Goal: Task Accomplishment & Management: Use online tool/utility

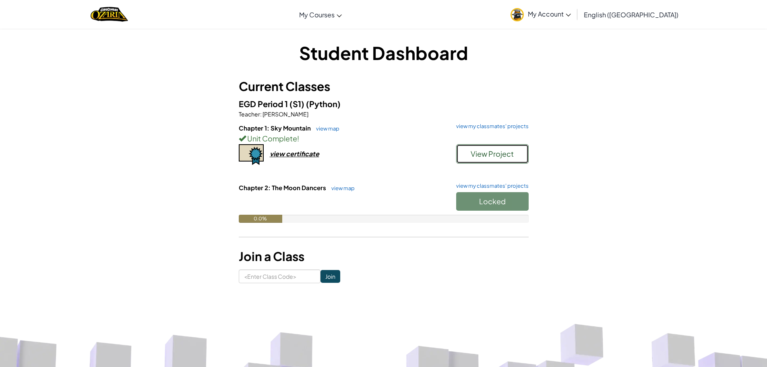
click at [497, 150] on span "View Project" at bounding box center [492, 153] width 43 height 9
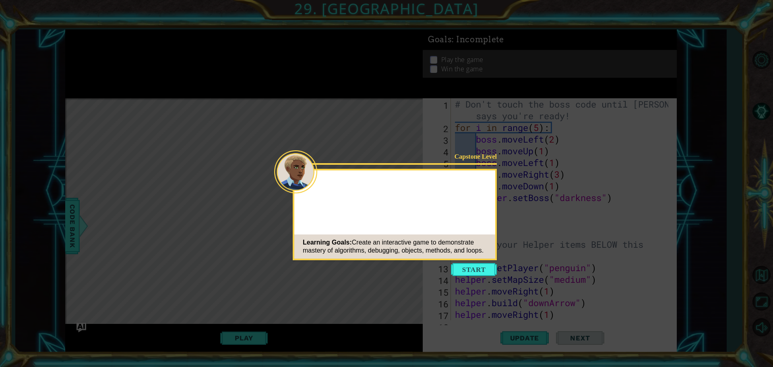
click at [468, 277] on icon at bounding box center [386, 183] width 773 height 367
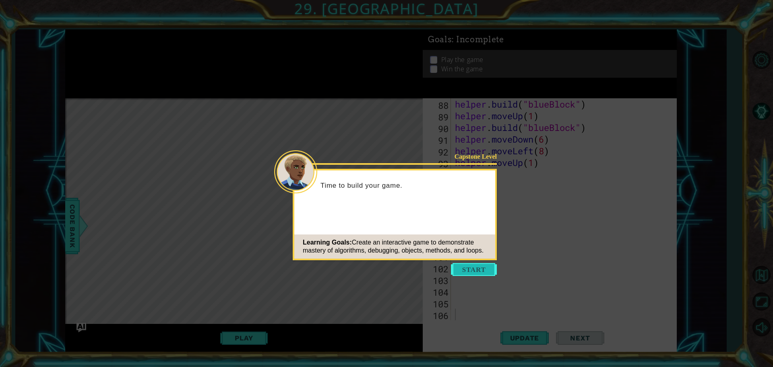
click at [457, 269] on button "Start" at bounding box center [474, 269] width 46 height 13
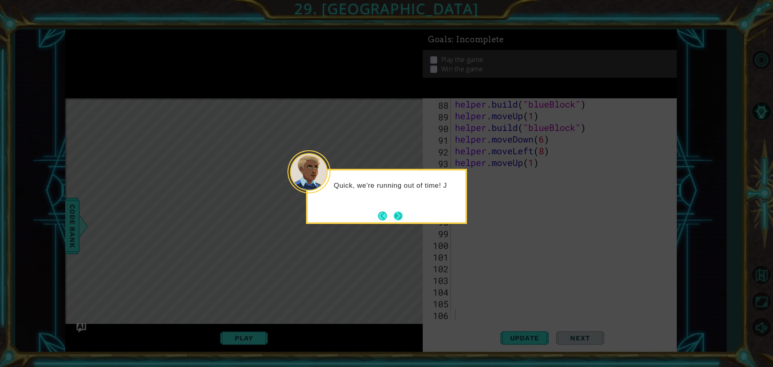
click at [402, 213] on button "Next" at bounding box center [397, 215] width 9 height 9
click at [403, 213] on div at bounding box center [386, 196] width 161 height 55
click at [403, 213] on button "Next" at bounding box center [398, 216] width 14 height 14
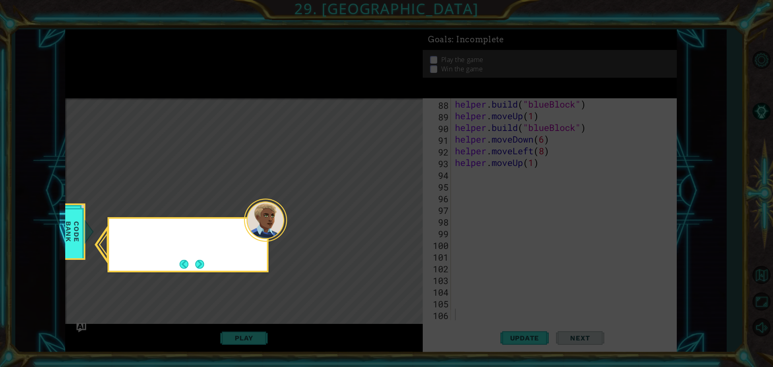
click at [403, 213] on icon at bounding box center [386, 183] width 773 height 367
click at [208, 257] on div "Check out the Helper meth" at bounding box center [187, 244] width 161 height 55
click at [206, 262] on button "Next" at bounding box center [200, 264] width 14 height 14
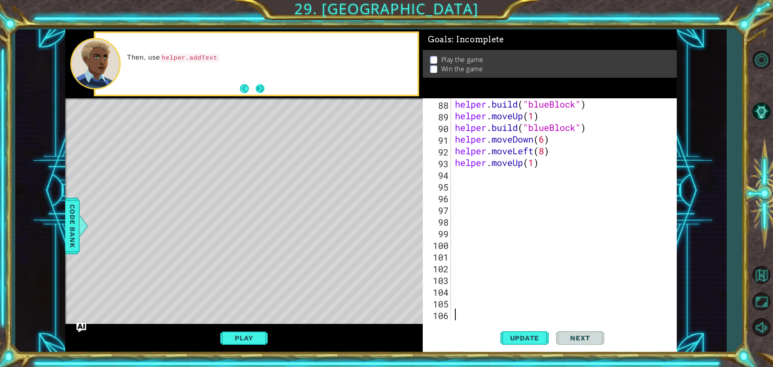
click at [260, 89] on button "Next" at bounding box center [260, 89] width 10 height 10
click at [260, 89] on button "Next" at bounding box center [260, 88] width 14 height 14
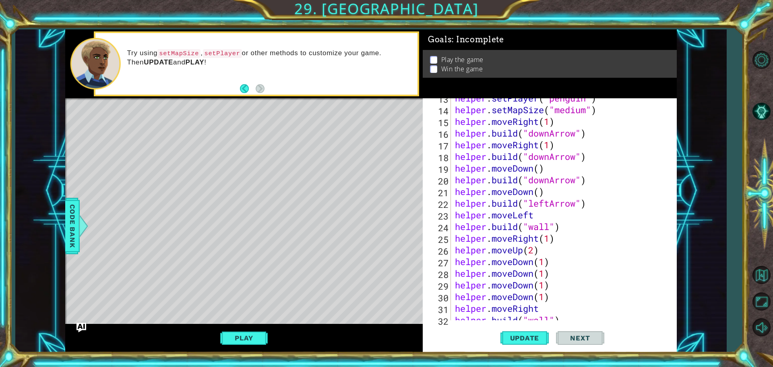
scroll to position [121, 0]
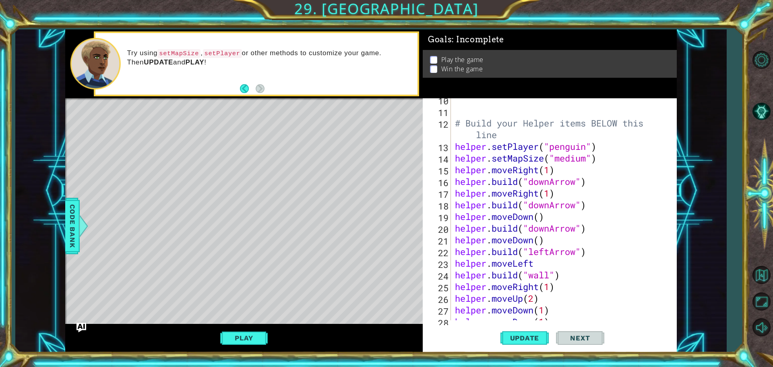
click at [587, 159] on div "# Build your Helper items BELOW this line helper . setPlayer ( "penguin" ) help…" at bounding box center [562, 216] width 219 height 245
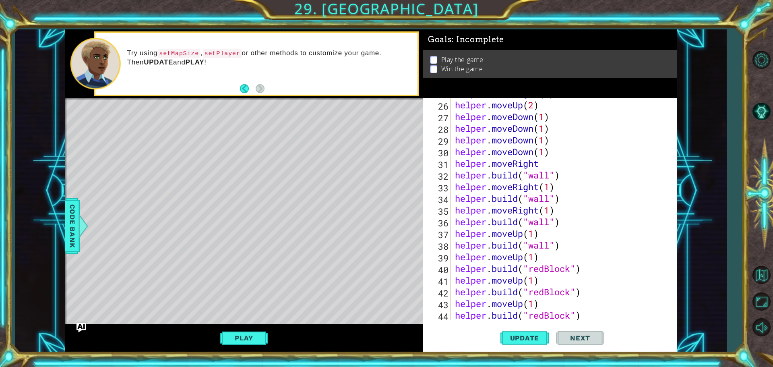
scroll to position [314, 0]
click at [549, 223] on div "helper . moveRight ( 1 ) helper . moveUp ( 2 ) helper . moveDown ( 1 ) helper .…" at bounding box center [562, 209] width 219 height 245
type textarea "[DOMAIN_NAME]("wall")"
drag, startPoint x: 564, startPoint y: 244, endPoint x: 448, endPoint y: 250, distance: 116.1
click at [448, 250] on div "[DOMAIN_NAME]("wall") 25 26 27 28 29 30 31 32 33 34 35 36 37 38 39 40 41 42 43 …" at bounding box center [549, 209] width 252 height 222
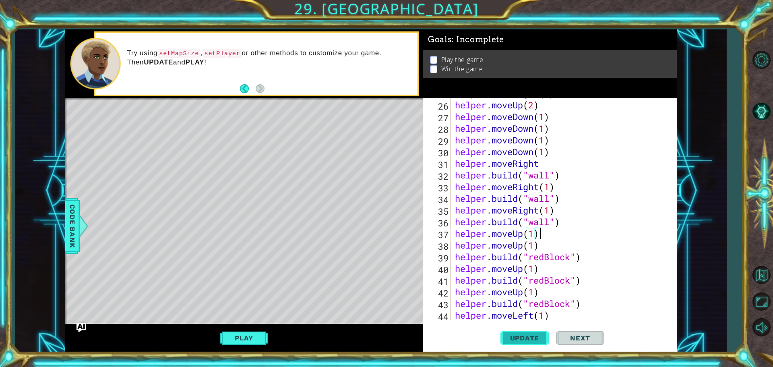
click at [536, 337] on span "Update" at bounding box center [524, 338] width 45 height 8
drag, startPoint x: 567, startPoint y: 223, endPoint x: 438, endPoint y: 217, distance: 129.7
click at [438, 217] on div "helper.moveUp(1) 25 26 27 28 29 30 31 32 33 34 35 36 37 38 39 40 41 42 43 44 45…" at bounding box center [549, 209] width 252 height 222
type textarea "[DOMAIN_NAME]("wall")"
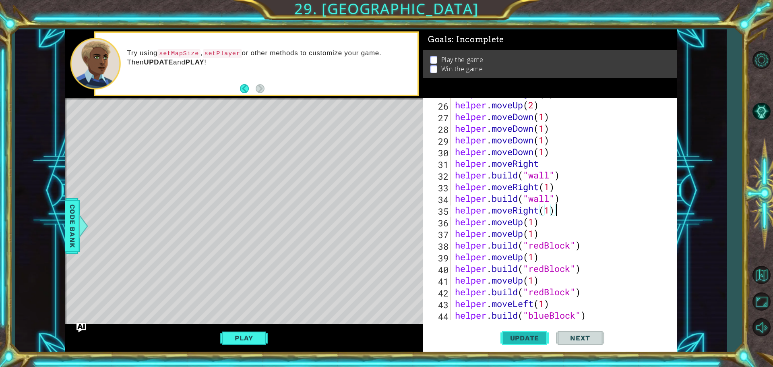
click at [535, 330] on button "Update" at bounding box center [524, 337] width 48 height 25
drag, startPoint x: 564, startPoint y: 198, endPoint x: 453, endPoint y: 200, distance: 111.1
click at [453, 200] on div "helper.moveRight(1) 25 26 27 28 29 30 31 32 33 34 35 36 37 38 39 40 41 42 43 44…" at bounding box center [549, 209] width 252 height 222
type textarea "[DOMAIN_NAME]("wall")"
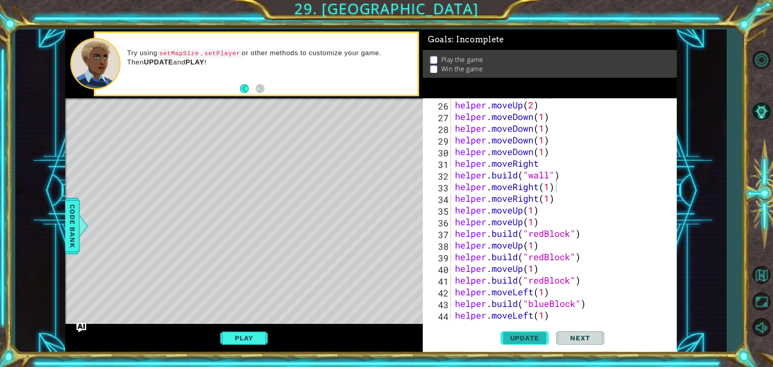
click at [524, 330] on button "Update" at bounding box center [524, 337] width 48 height 25
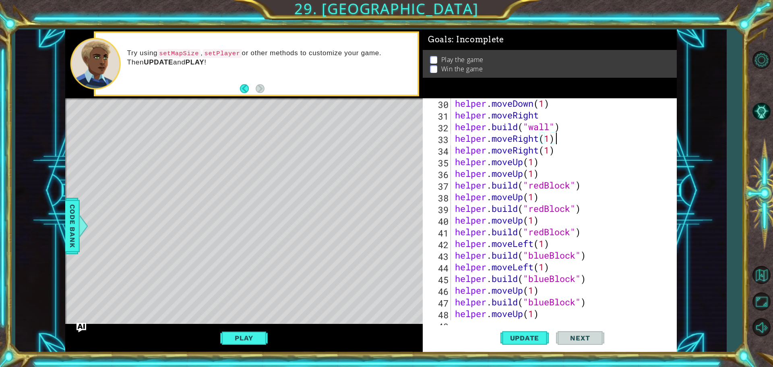
scroll to position [290, 0]
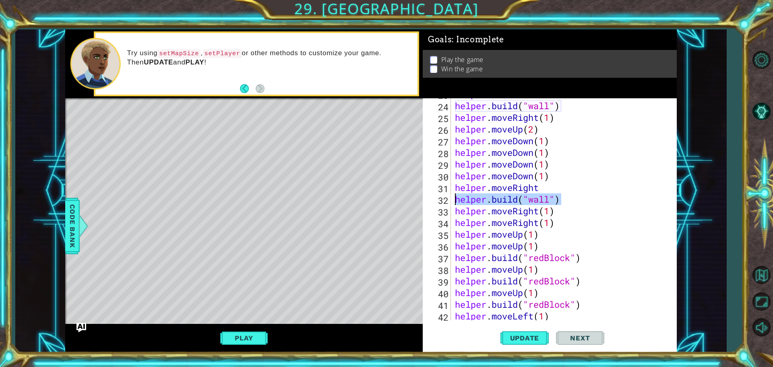
drag, startPoint x: 563, startPoint y: 198, endPoint x: 452, endPoint y: 198, distance: 111.5
click at [452, 198] on div "helper.moveRight(1) 23 24 25 26 27 28 29 30 31 32 33 34 35 36 37 38 39 40 41 42…" at bounding box center [549, 209] width 252 height 222
type textarea "[DOMAIN_NAME]("wall")"
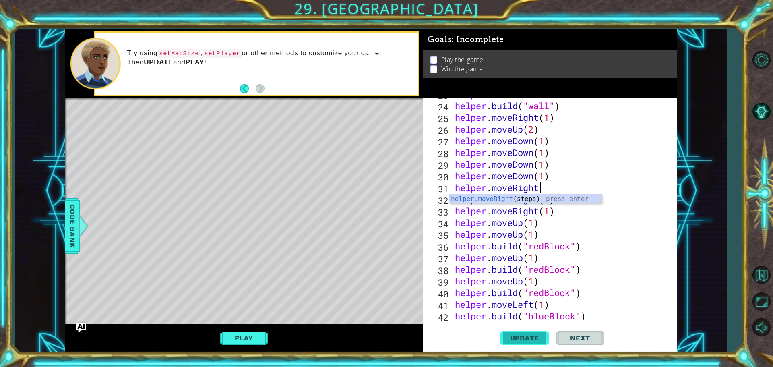
click at [520, 332] on button "Update" at bounding box center [524, 337] width 48 height 25
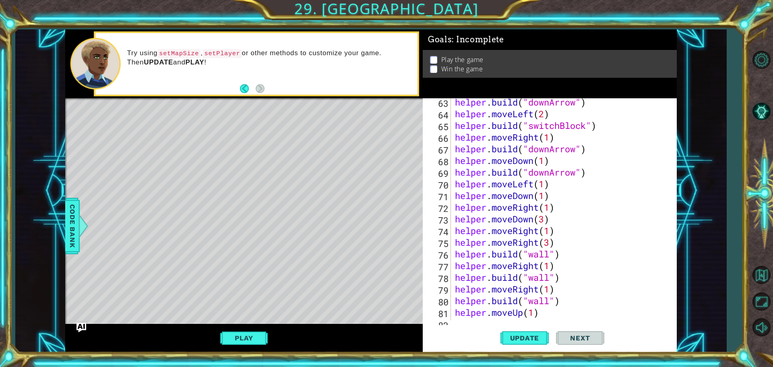
scroll to position [749, 0]
drag, startPoint x: 559, startPoint y: 252, endPoint x: 453, endPoint y: 253, distance: 106.3
click at [453, 253] on div "helper . build ( "downArrow" ) helper . moveLeft ( 2 ) helper . build ( "switch…" at bounding box center [562, 218] width 219 height 245
type textarea "[DOMAIN_NAME]("wall")"
click at [524, 345] on button "Update" at bounding box center [524, 337] width 48 height 25
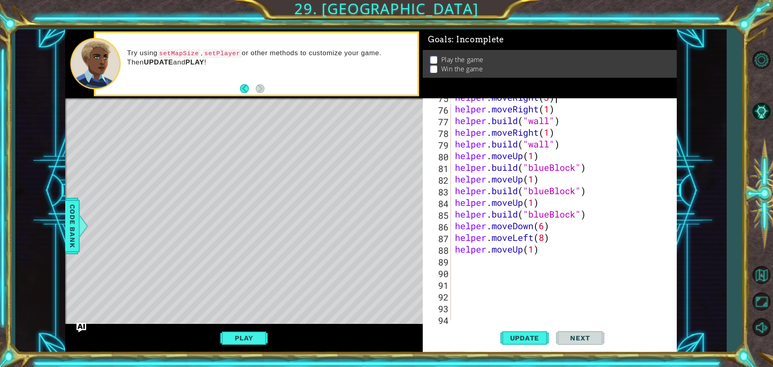
scroll to position [894, 0]
click at [544, 253] on div "helper . moveRight ( 3 ) helper . moveRight ( 1 ) helper . build ( "wall" ) hel…" at bounding box center [562, 213] width 219 height 245
type textarea "helper.moveUp(1)"
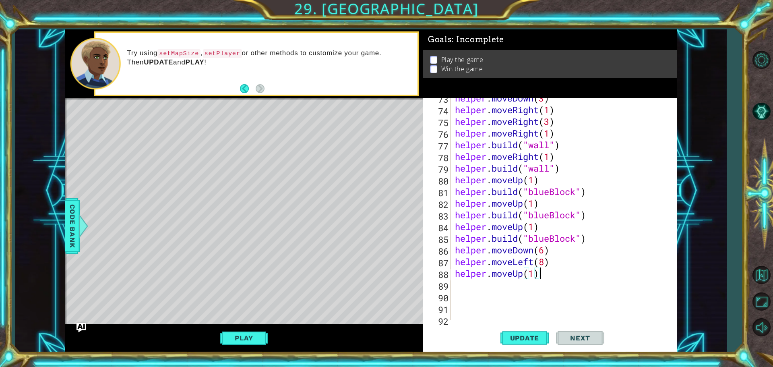
scroll to position [870, 0]
type textarea "h"
type textarea "helper.moveup"
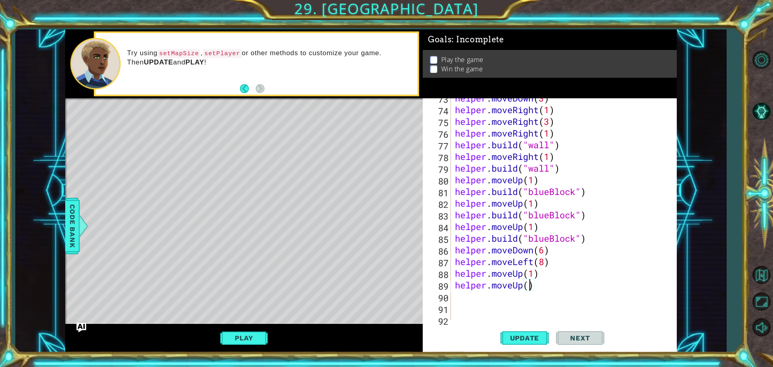
click at [528, 285] on div "helper . moveDown ( 3 ) helper . moveRight ( 1 ) helper . moveRight ( 3 ) helpe…" at bounding box center [562, 214] width 219 height 245
click at [553, 285] on div "helper . moveDown ( 3 ) helper . moveRight ( 1 ) helper . moveRight ( 3 ) helpe…" at bounding box center [562, 214] width 219 height 245
type textarea "helper.moveUp(2)"
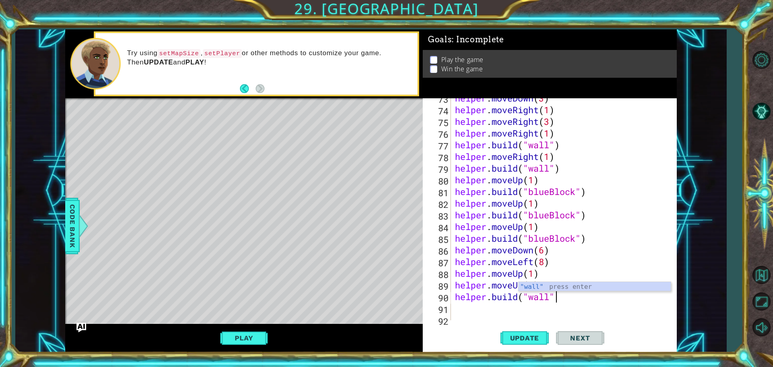
type textarea "[DOMAIN_NAME]("wall")"
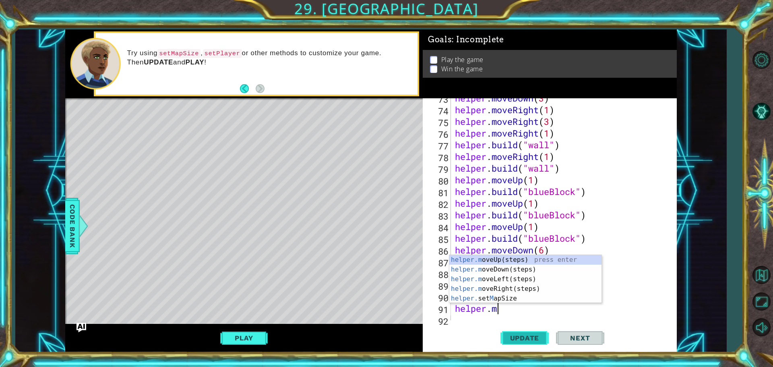
scroll to position [0, 2]
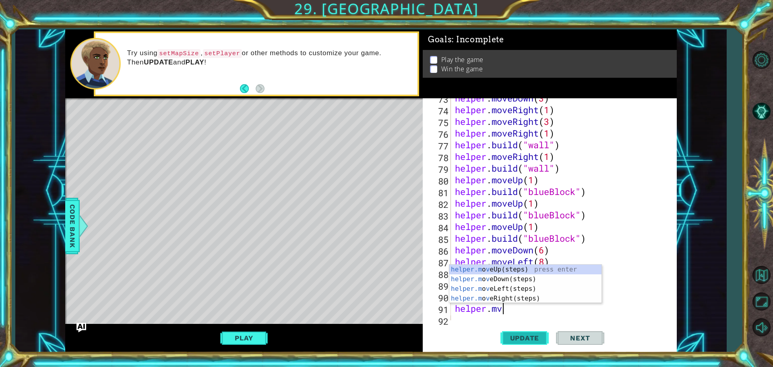
type textarea "helper.m"
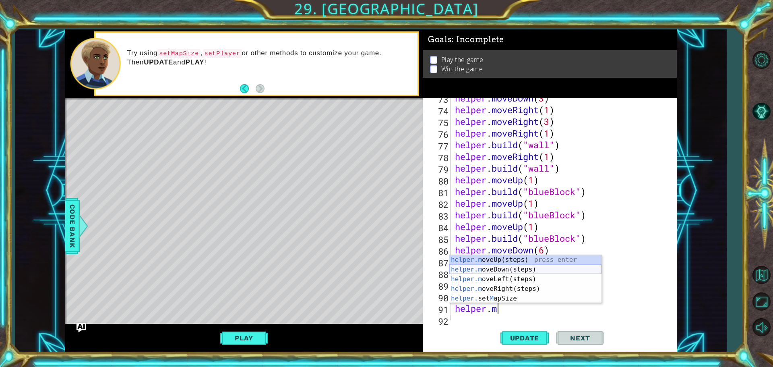
click at [535, 267] on div "helper.m oveUp(steps) press enter helper.m oveDown(steps) press enter helper.m …" at bounding box center [525, 289] width 152 height 68
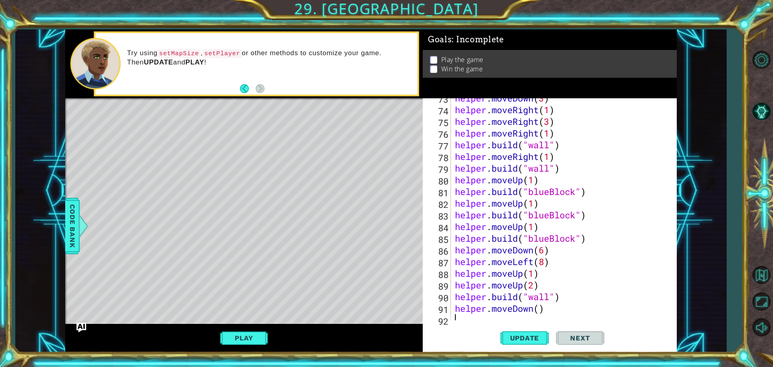
scroll to position [0, 0]
click at [540, 310] on div "helper . moveDown ( 3 ) helper . moveRight ( 1 ) helper . moveRight ( 3 ) helpe…" at bounding box center [562, 214] width 219 height 245
type textarea "helper.moveDown(1)"
click at [520, 318] on div "helper . moveDown ( 3 ) helper . moveRight ( 1 ) helper . moveRight ( 3 ) helpe…" at bounding box center [562, 214] width 219 height 245
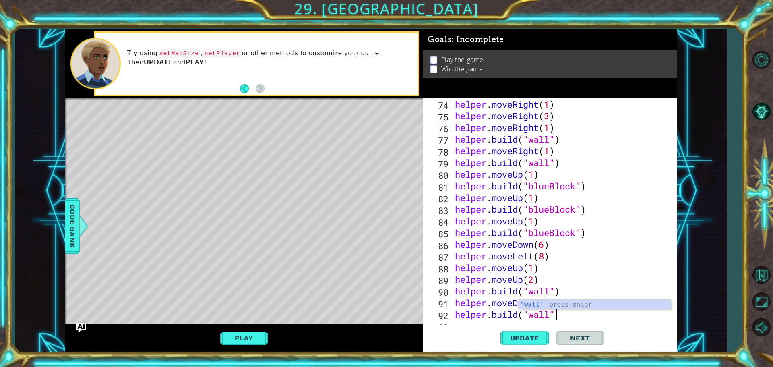
scroll to position [0, 4]
type textarea "[DOMAIN_NAME]("wall")"
click at [541, 335] on span "Update" at bounding box center [524, 338] width 45 height 8
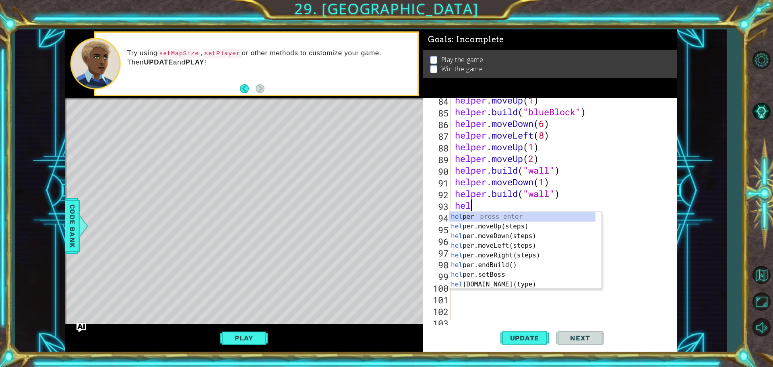
scroll to position [0, 0]
type textarea "h"
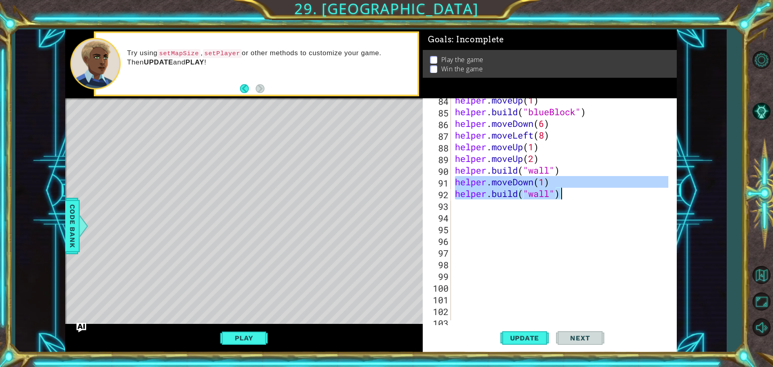
drag, startPoint x: 455, startPoint y: 180, endPoint x: 590, endPoint y: 190, distance: 134.8
click at [590, 190] on div "helper . moveUp ( 1 ) helper . build ( "blueBlock" ) helper . moveDown ( 6 ) he…" at bounding box center [562, 216] width 219 height 245
click at [589, 190] on div "helper . moveUp ( 1 ) helper . build ( "blueBlock" ) helper . moveDown ( 6 ) he…" at bounding box center [560, 209] width 215 height 222
type textarea "[DOMAIN_NAME]("wall")"
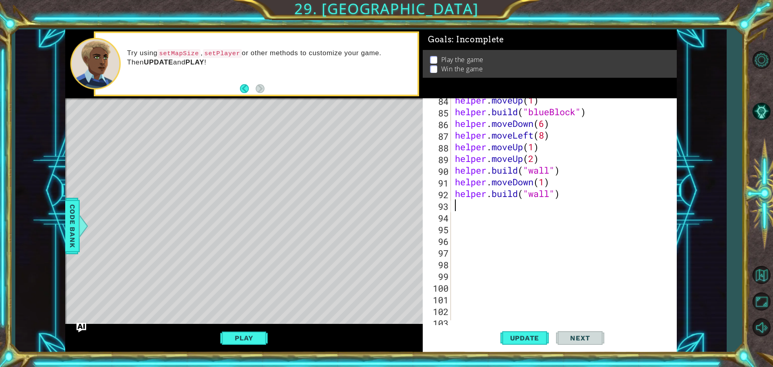
paste textarea "[DOMAIN_NAME]("wall")"
type textarea "[DOMAIN_NAME]("wall")"
paste textarea "[DOMAIN_NAME]("wall")"
type textarea "[DOMAIN_NAME]("wall")"
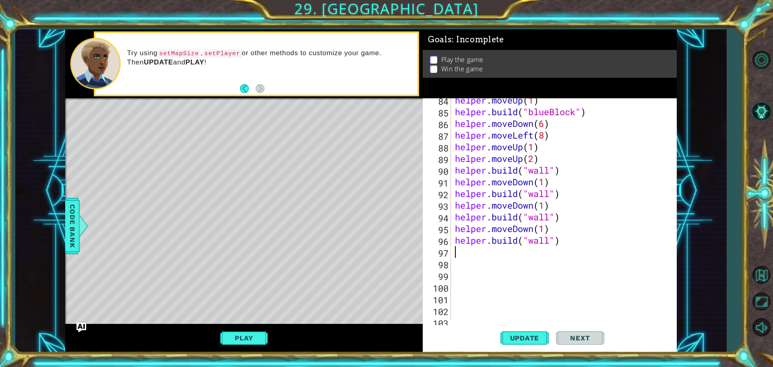
paste textarea "[DOMAIN_NAME]("wall")"
click at [520, 333] on button "Update" at bounding box center [524, 337] width 48 height 25
click at [532, 252] on div "helper . moveUp ( 1 ) helper . build ( "blueBlock" ) helper . moveDown ( 6 ) he…" at bounding box center [562, 216] width 219 height 245
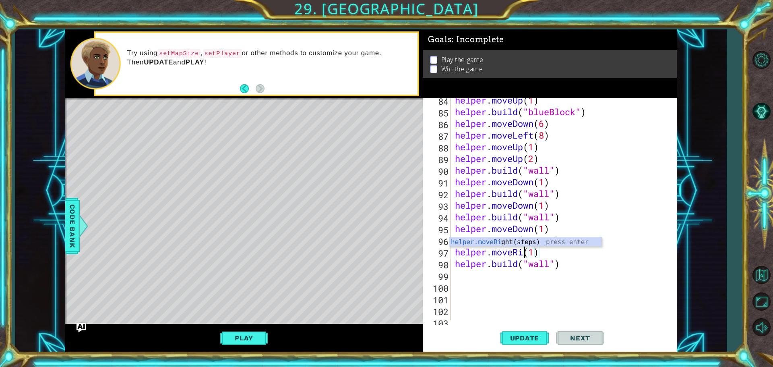
scroll to position [0, 4]
click at [530, 339] on span "Update" at bounding box center [524, 338] width 45 height 8
click at [246, 334] on button "Play" at bounding box center [243, 337] width 47 height 15
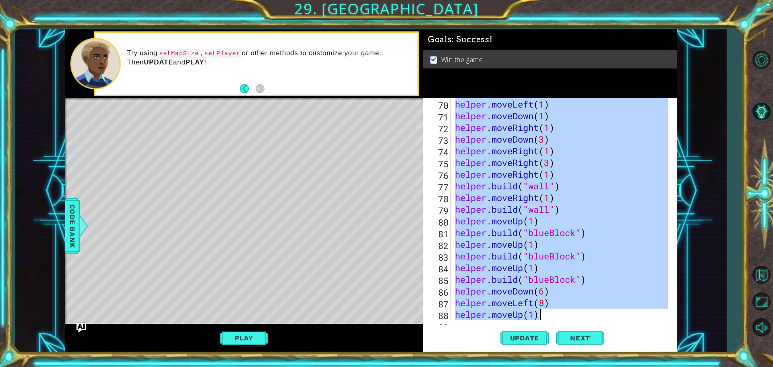
scroll to position [1121, 0]
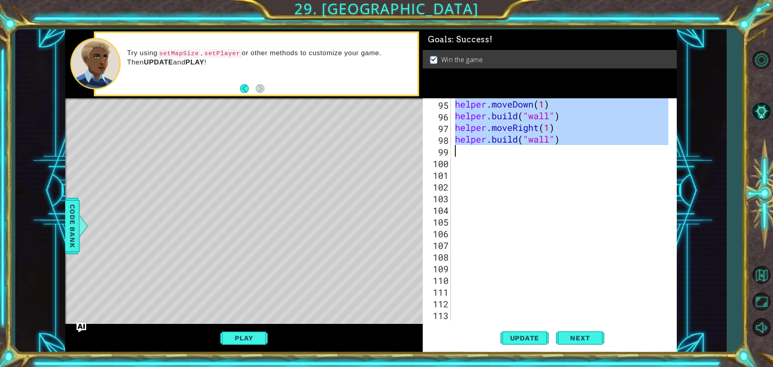
drag, startPoint x: 455, startPoint y: 118, endPoint x: 578, endPoint y: 147, distance: 126.0
click at [578, 147] on div "helper . moveDown ( 1 ) helper . build ( "wall" ) helper . moveRight ( 1 ) help…" at bounding box center [562, 220] width 219 height 245
type textarea "[DOMAIN_NAME]("wall")"
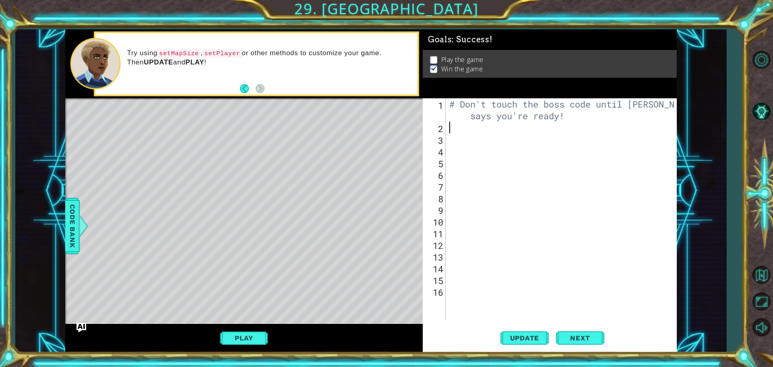
scroll to position [0, 0]
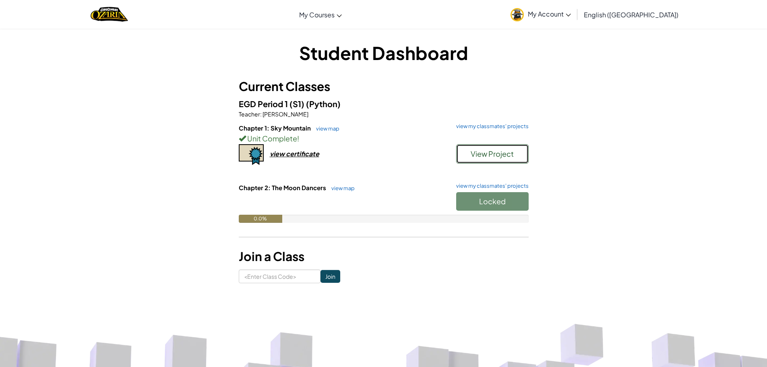
click at [499, 155] on span "View Project" at bounding box center [492, 153] width 43 height 9
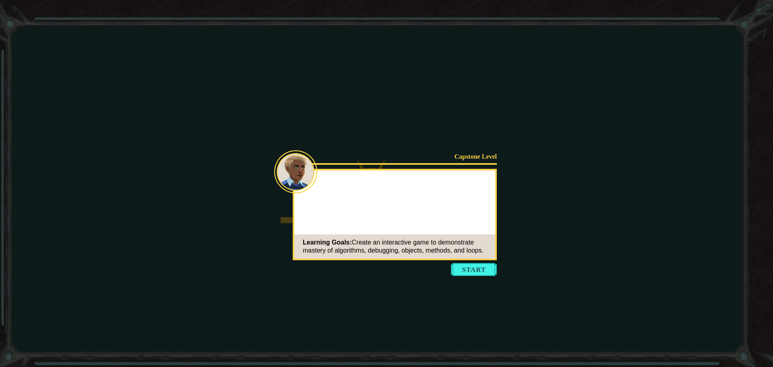
click at [480, 265] on button "Start" at bounding box center [474, 269] width 46 height 13
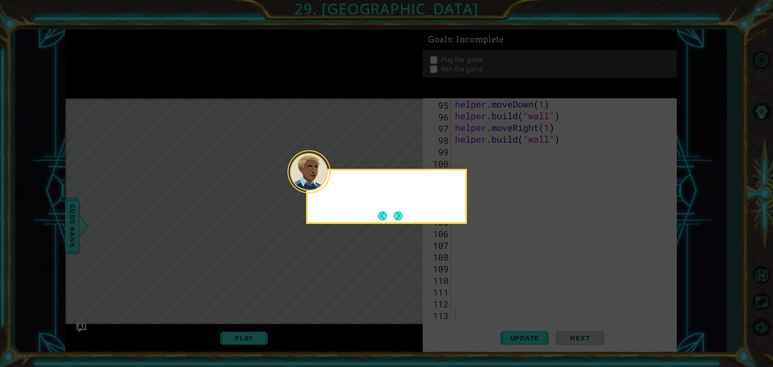
click at [332, 186] on div at bounding box center [387, 184] width 158 height 23
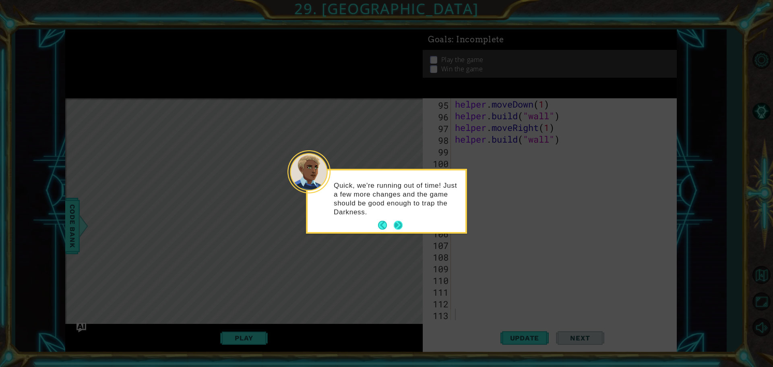
click at [396, 223] on button "Next" at bounding box center [398, 225] width 14 height 14
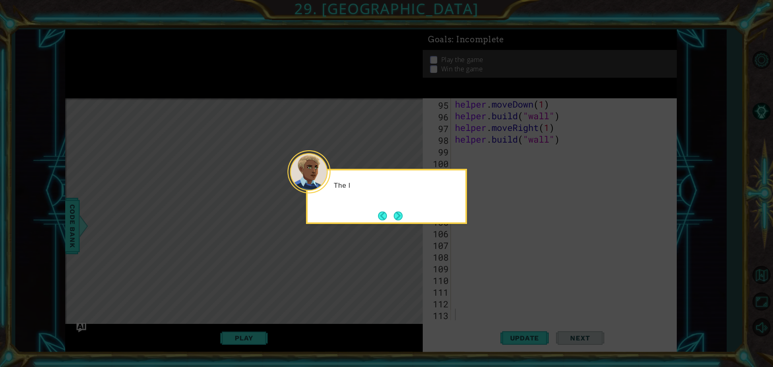
click at [396, 223] on div "The l" at bounding box center [386, 196] width 161 height 55
click at [397, 217] on button "Next" at bounding box center [398, 216] width 10 height 10
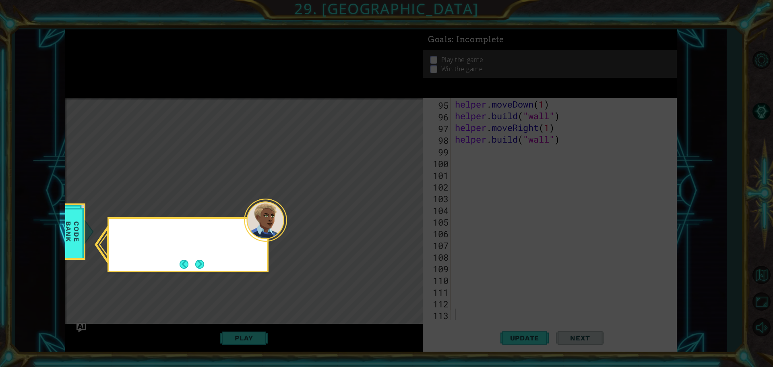
click at [397, 217] on icon at bounding box center [386, 183] width 773 height 367
click at [203, 266] on button "Next" at bounding box center [200, 264] width 14 height 14
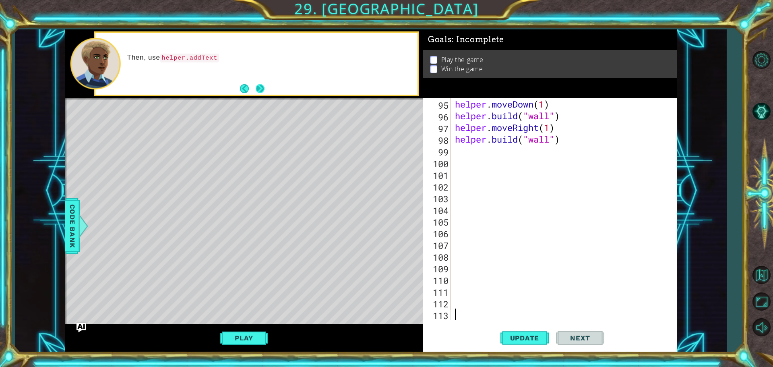
click at [257, 83] on button "Next" at bounding box center [260, 88] width 15 height 15
click at [256, 83] on footer at bounding box center [252, 89] width 25 height 12
click at [257, 85] on button "Next" at bounding box center [260, 89] width 12 height 12
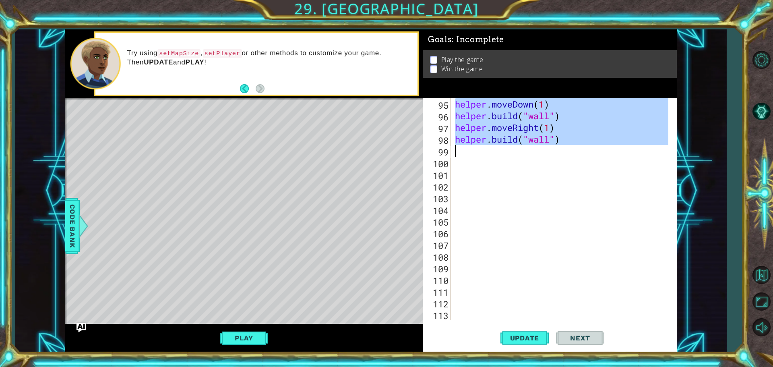
drag, startPoint x: 456, startPoint y: 126, endPoint x: 568, endPoint y: 147, distance: 114.2
click at [568, 147] on div "helper . moveDown ( 1 ) helper . build ( "wall" ) helper . moveRight ( 1 ) help…" at bounding box center [562, 220] width 219 height 245
type textarea "[DOMAIN_NAME]("wall")"
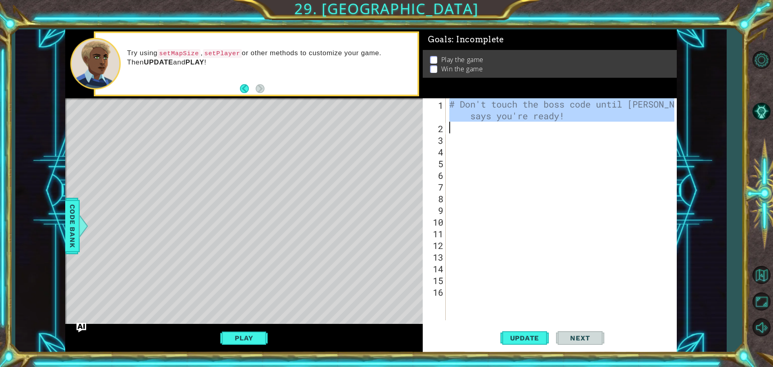
drag, startPoint x: 450, startPoint y: 107, endPoint x: 608, endPoint y: 126, distance: 159.3
click at [608, 126] on div "# Don't touch the boss code until [PERSON_NAME] says you're ready!" at bounding box center [563, 226] width 231 height 257
type textarea "# Don't touch the boss code until [PERSON_NAME] says you're ready!"
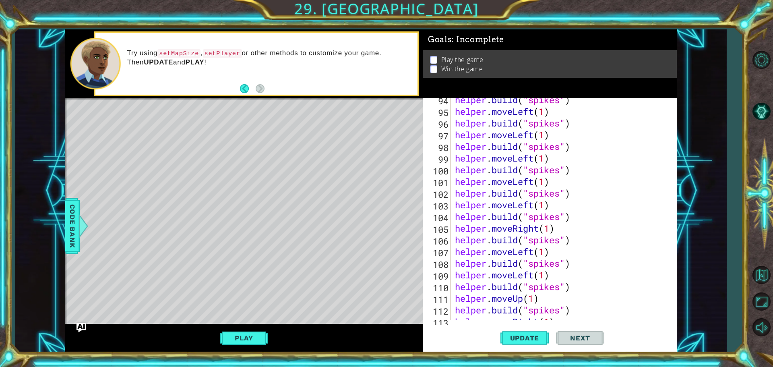
scroll to position [1029, 0]
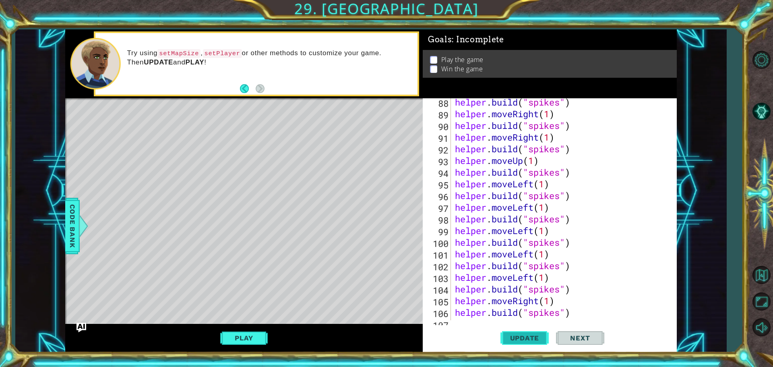
click at [512, 337] on span "Update" at bounding box center [524, 338] width 45 height 8
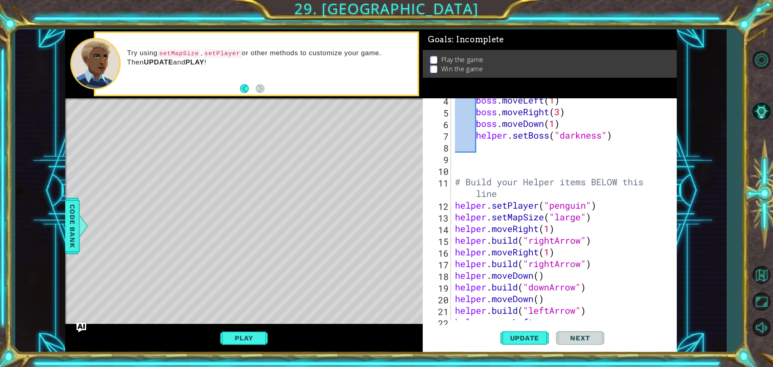
scroll to position [0, 0]
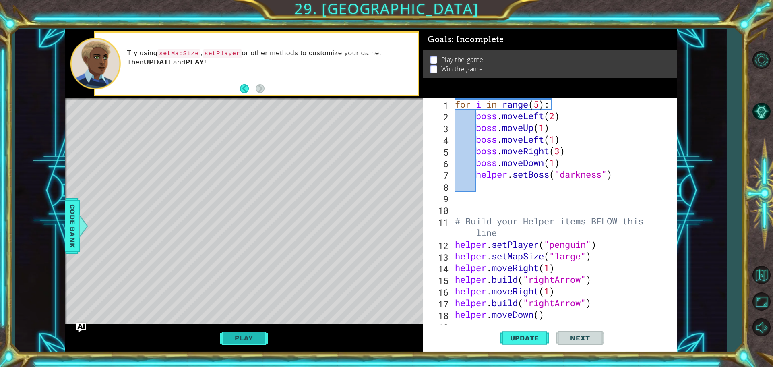
click at [256, 341] on button "Play" at bounding box center [243, 337] width 47 height 15
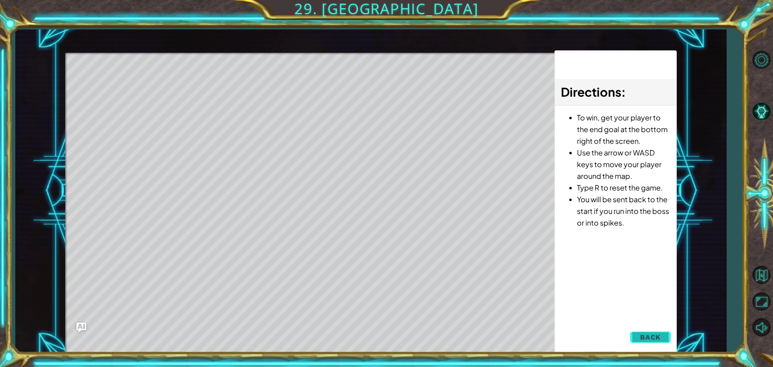
click at [639, 340] on button "Back" at bounding box center [650, 337] width 41 height 16
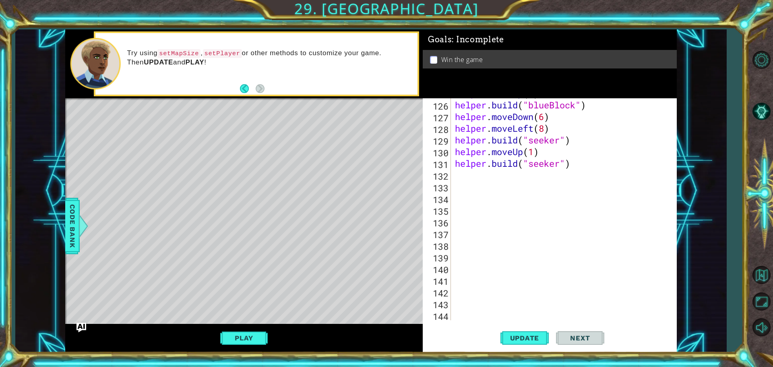
scroll to position [1470, 0]
click at [572, 167] on div "helper . moveUp ( 1 ) helper . build ( "blueBlock" ) helper . moveDown ( 6 ) he…" at bounding box center [562, 209] width 219 height 245
type textarea "[DOMAIN_NAME]("seeker")"
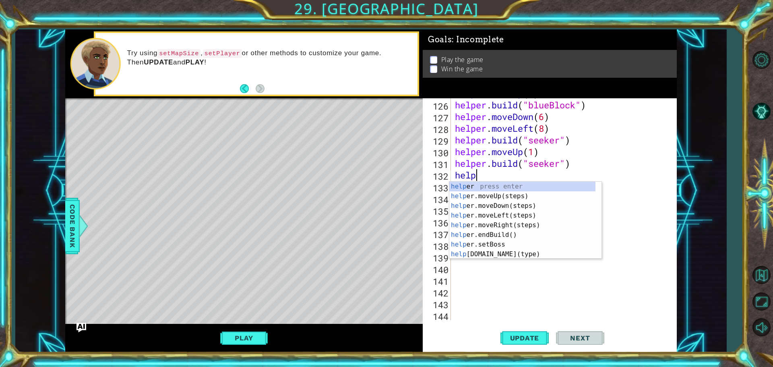
scroll to position [0, 1]
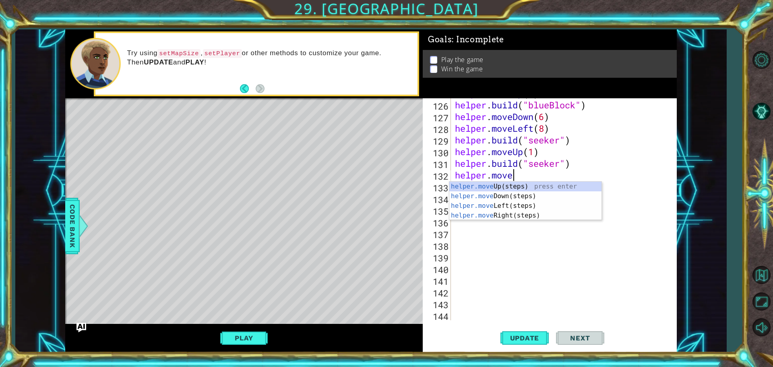
type textarea "helper.moveu"
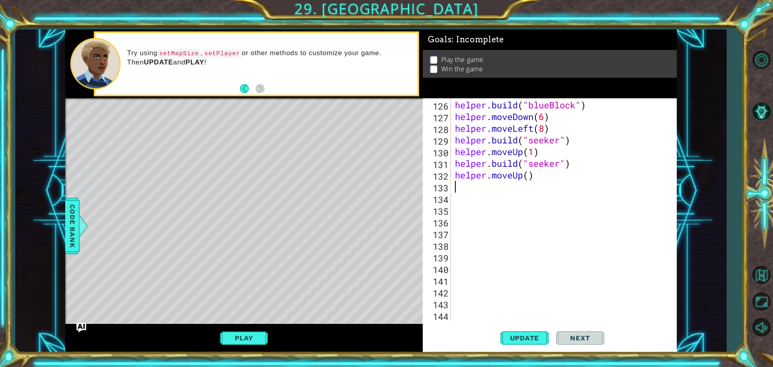
scroll to position [0, 0]
click at [529, 177] on div "helper . moveUp ( 1 ) helper . build ( "blueBlock" ) helper . moveDown ( 6 ) he…" at bounding box center [562, 209] width 219 height 245
click at [532, 336] on span "Update" at bounding box center [524, 338] width 45 height 8
type textarea "helper.moveUp(2)"
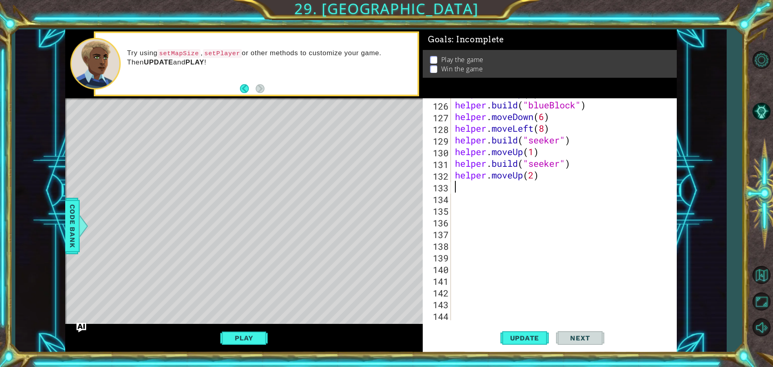
click at [548, 183] on div "helper . moveUp ( 1 ) helper . build ( "blueBlock" ) helper . moveDown ( 6 ) he…" at bounding box center [562, 209] width 219 height 245
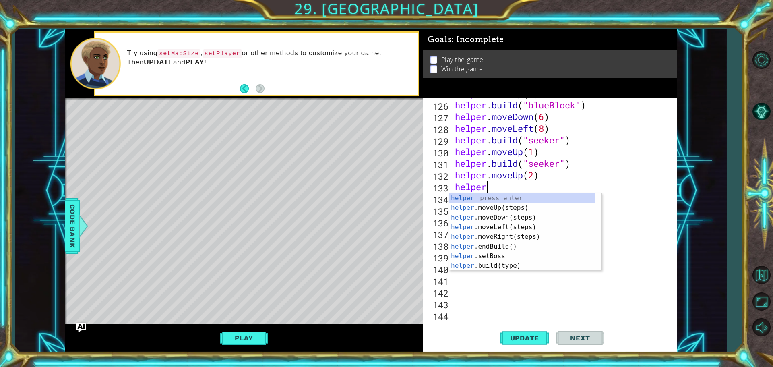
scroll to position [0, 1]
type textarea "helper.m"
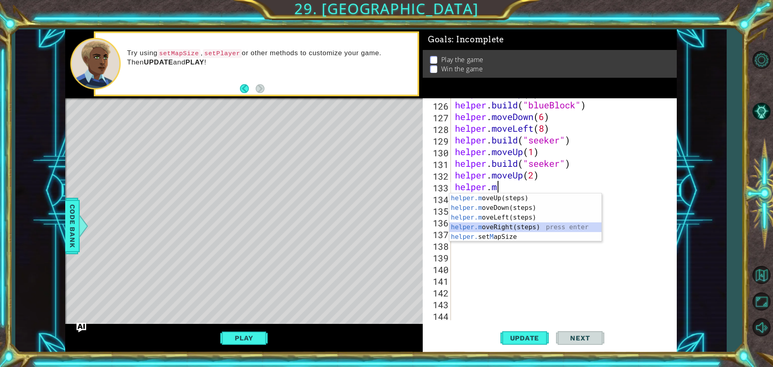
click at [534, 225] on div "helper.m oveUp(steps) press enter helper.m oveDown(steps) press enter helper.m …" at bounding box center [525, 227] width 152 height 68
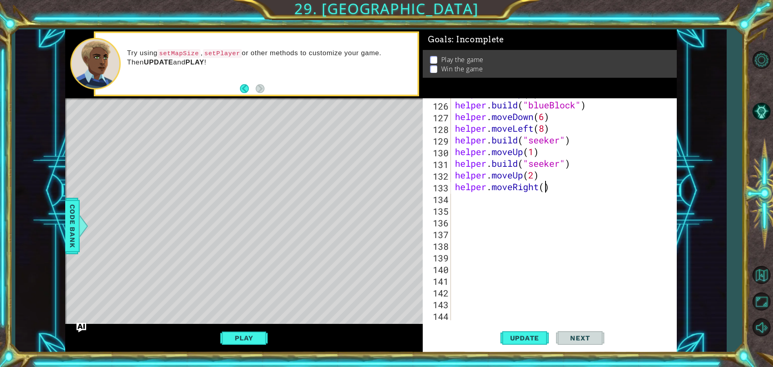
click at [543, 187] on div "helper . moveUp ( 1 ) helper . build ( "blueBlock" ) helper . moveDown ( 6 ) he…" at bounding box center [562, 209] width 219 height 245
type textarea "helper.moveRight(1)"
click at [563, 183] on div "helper . moveUp ( 1 ) helper . build ( "blueBlock" ) helper . moveDown ( 6 ) he…" at bounding box center [562, 209] width 219 height 245
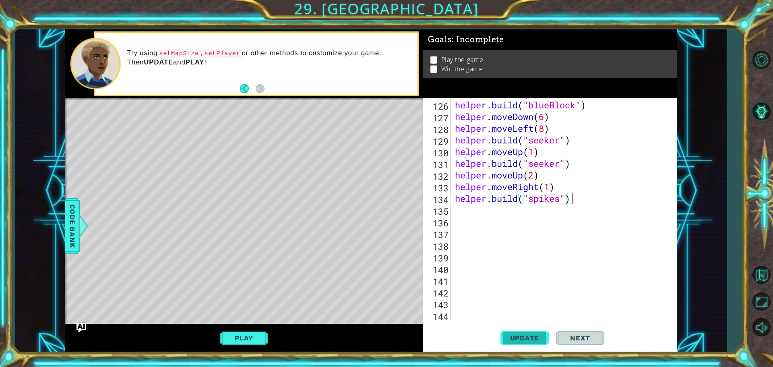
click at [524, 336] on span "Update" at bounding box center [524, 338] width 45 height 8
click at [249, 334] on button "Play" at bounding box center [243, 337] width 47 height 15
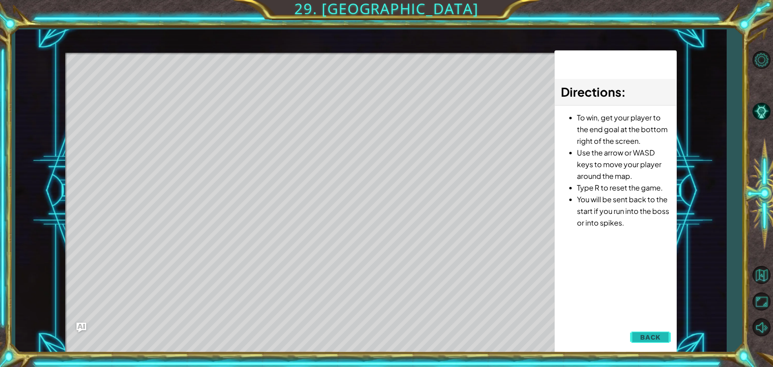
click at [654, 341] on button "Back" at bounding box center [650, 337] width 41 height 16
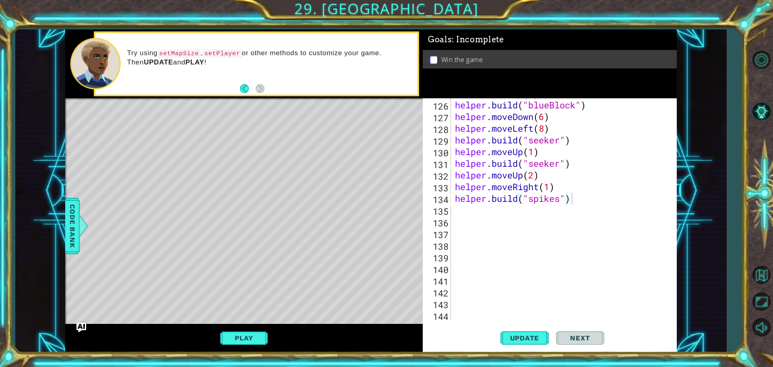
drag, startPoint x: 262, startPoint y: 332, endPoint x: 288, endPoint y: 355, distance: 34.8
click at [258, 334] on button "Play" at bounding box center [243, 337] width 47 height 15
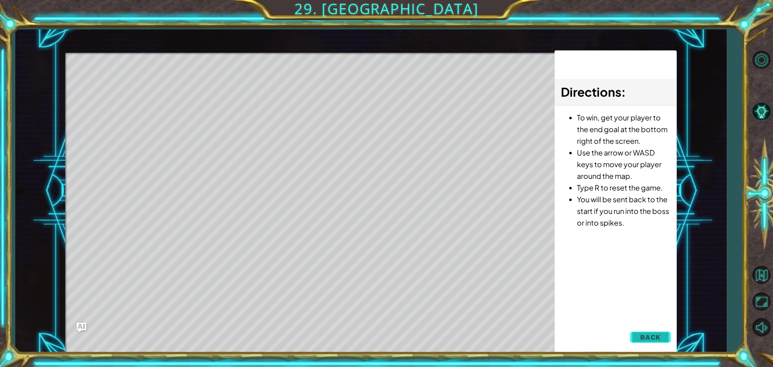
click at [666, 332] on button "Back" at bounding box center [650, 337] width 41 height 16
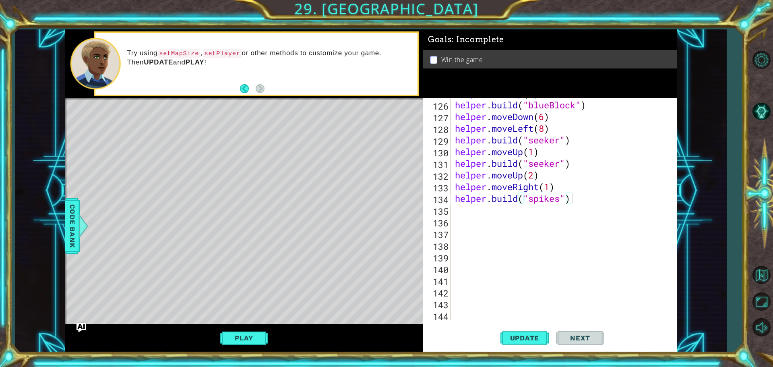
type textarea "helper.moveRight(1)"
click at [559, 188] on div "helper . moveUp ( 1 ) helper . build ( "blueBlock" ) helper . moveDown ( 6 ) he…" at bounding box center [562, 209] width 219 height 245
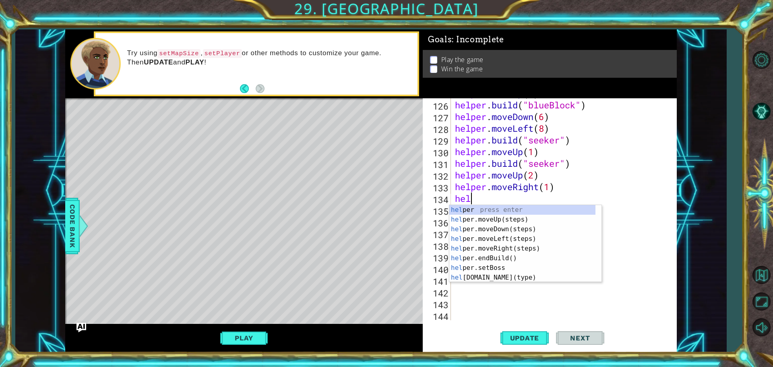
scroll to position [0, 0]
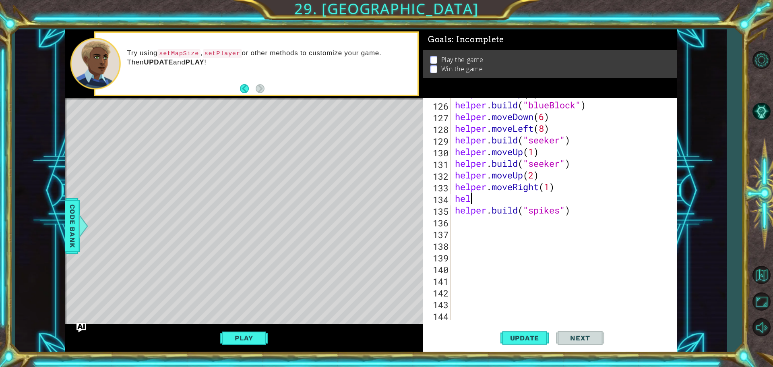
drag, startPoint x: 565, startPoint y: 196, endPoint x: 621, endPoint y: 200, distance: 56.1
click at [621, 200] on div "helper . moveUp ( 1 ) helper . build ( "blueBlock" ) helper . moveDown ( 6 ) he…" at bounding box center [562, 209] width 219 height 245
type textarea "h"
type textarea "helper.moveRight(1)"
click at [234, 333] on button "Play" at bounding box center [243, 337] width 47 height 15
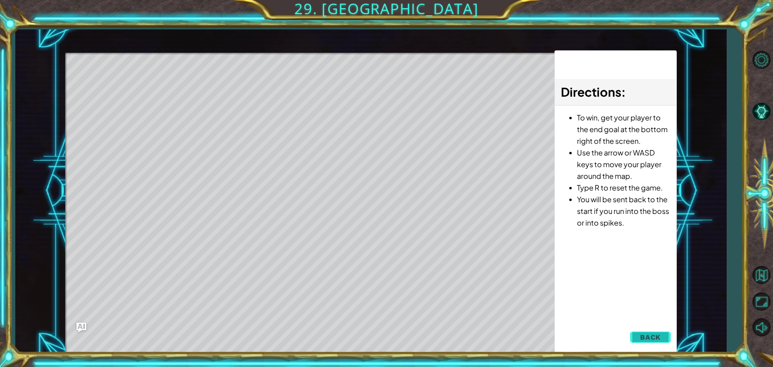
click at [654, 330] on button "Back" at bounding box center [650, 337] width 41 height 16
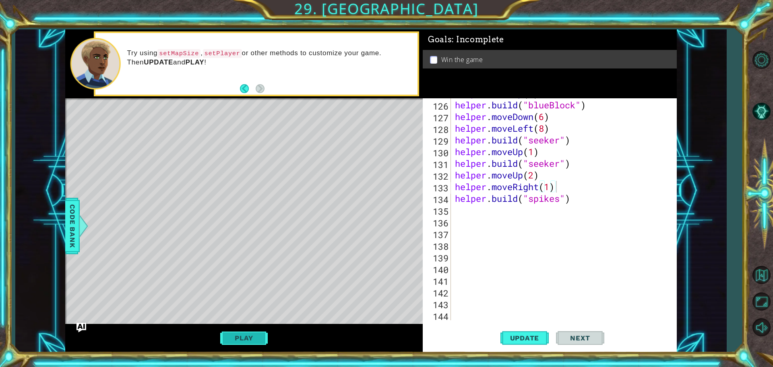
click at [227, 344] on button "Play" at bounding box center [243, 337] width 47 height 15
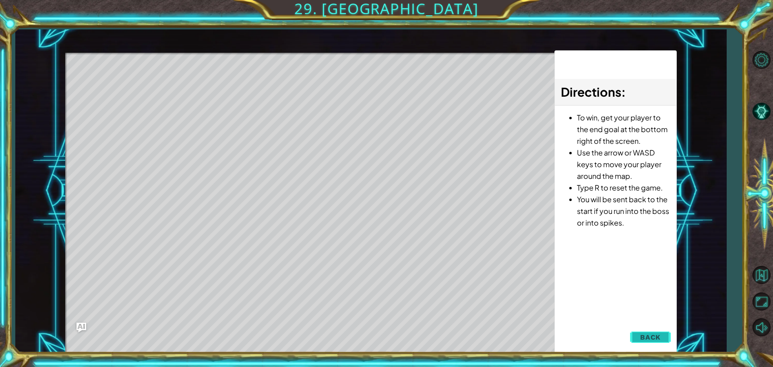
click at [662, 337] on button "Back" at bounding box center [650, 337] width 41 height 16
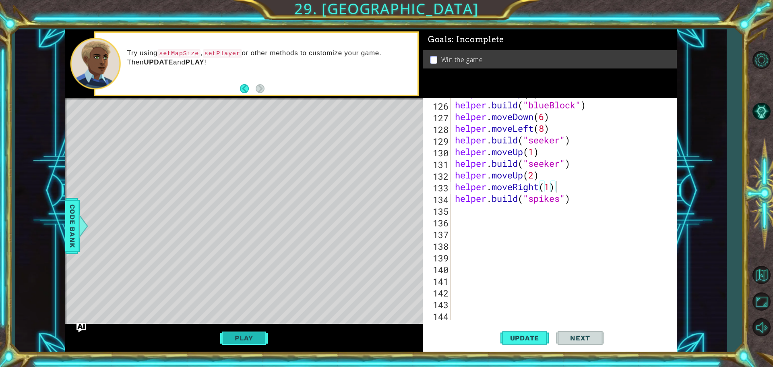
click at [253, 332] on button "Play" at bounding box center [243, 337] width 47 height 15
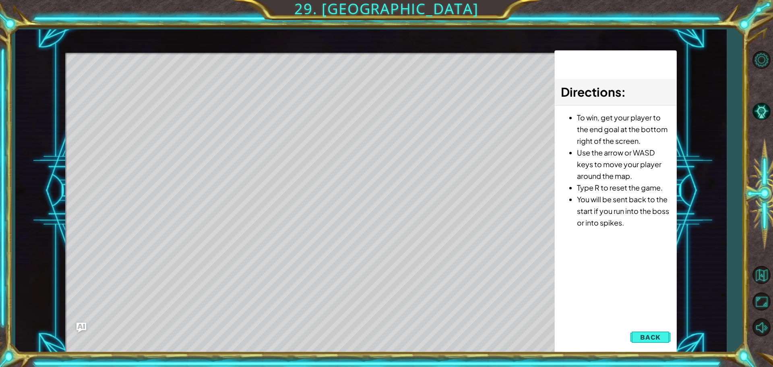
click at [650, 340] on span "Back" at bounding box center [650, 337] width 21 height 8
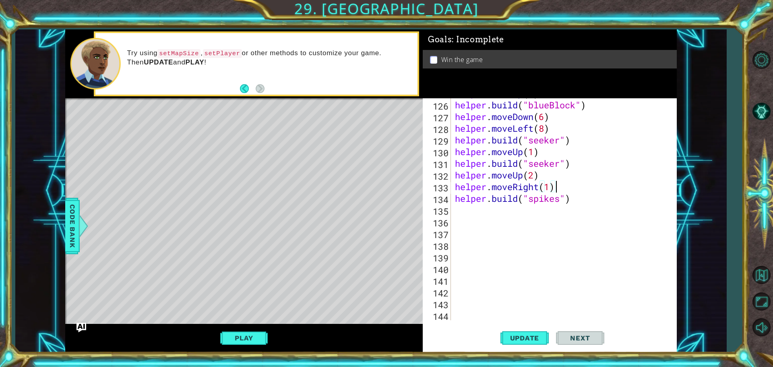
click at [567, 186] on div "helper . moveUp ( 1 ) helper . build ( "blueBlock" ) helper . moveDown ( 6 ) he…" at bounding box center [562, 209] width 219 height 245
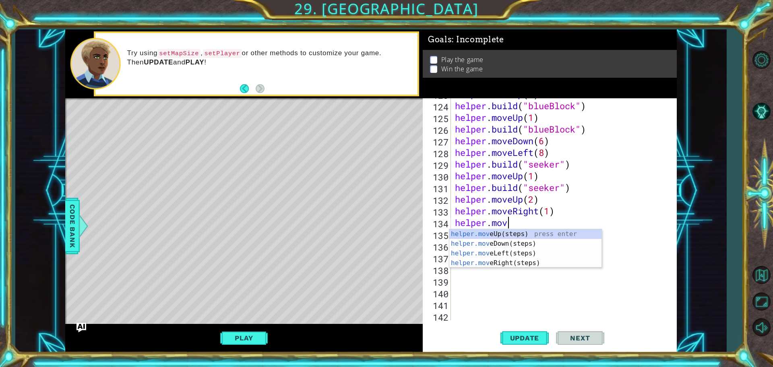
scroll to position [0, 2]
type textarea "helper.move"
click at [532, 242] on div "helper.move Up(steps) press enter helper.move Down(steps) press enter helper.mo…" at bounding box center [525, 258] width 152 height 58
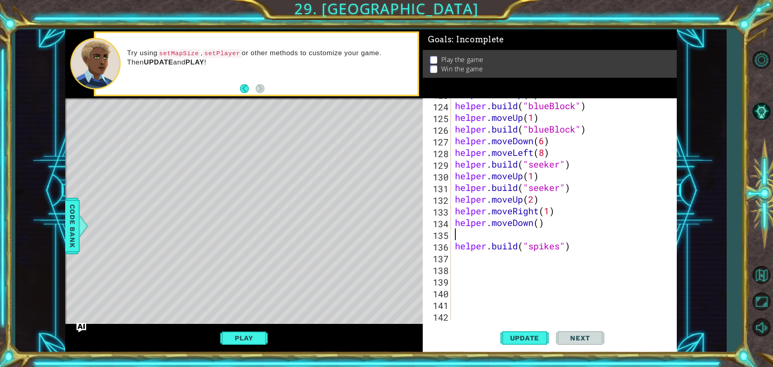
scroll to position [0, 0]
click at [541, 222] on div "helper . moveUp ( 1 ) helper . build ( "blueBlock" ) helper . moveUp ( 1 ) help…" at bounding box center [562, 210] width 219 height 245
click at [530, 339] on span "Update" at bounding box center [524, 338] width 45 height 8
click at [254, 333] on button "Play" at bounding box center [243, 337] width 47 height 15
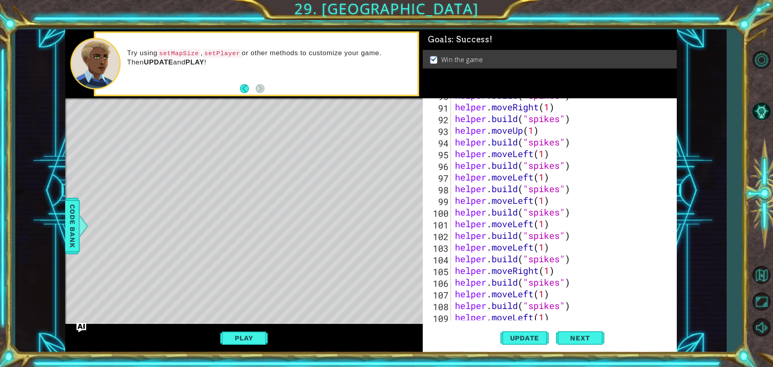
scroll to position [1059, 0]
click at [236, 341] on button "Play" at bounding box center [243, 337] width 47 height 15
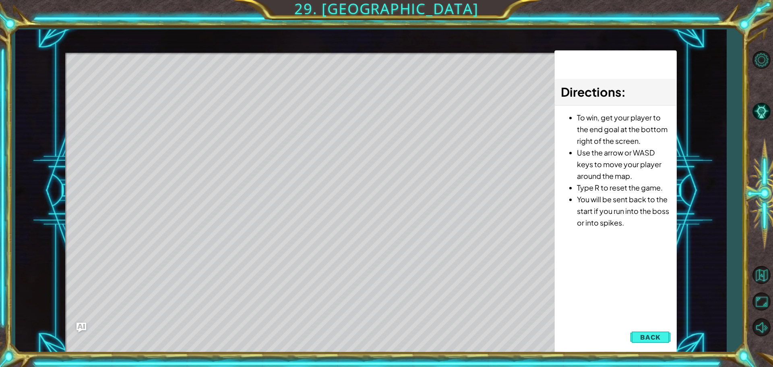
click at [652, 338] on button "Back" at bounding box center [650, 337] width 41 height 16
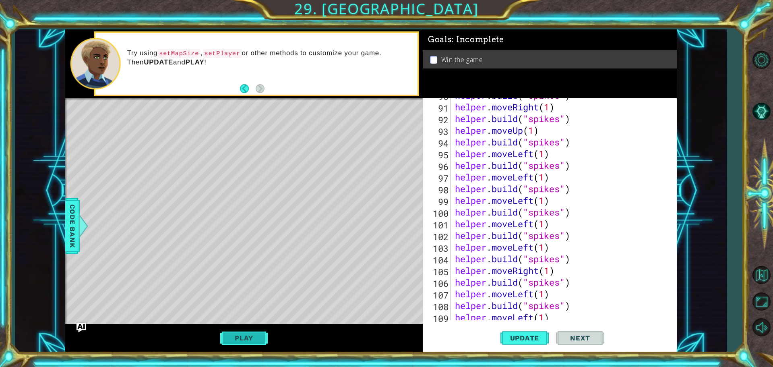
click at [248, 338] on button "Play" at bounding box center [243, 337] width 47 height 15
click at [248, 335] on button "Play" at bounding box center [243, 337] width 47 height 15
click at [245, 340] on button "Play" at bounding box center [243, 337] width 47 height 15
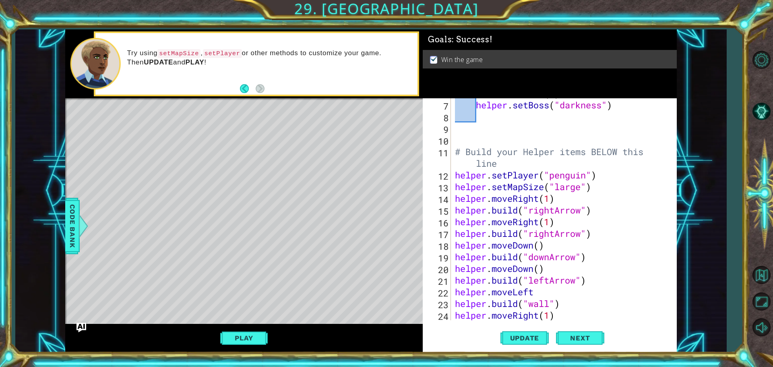
scroll to position [0, 0]
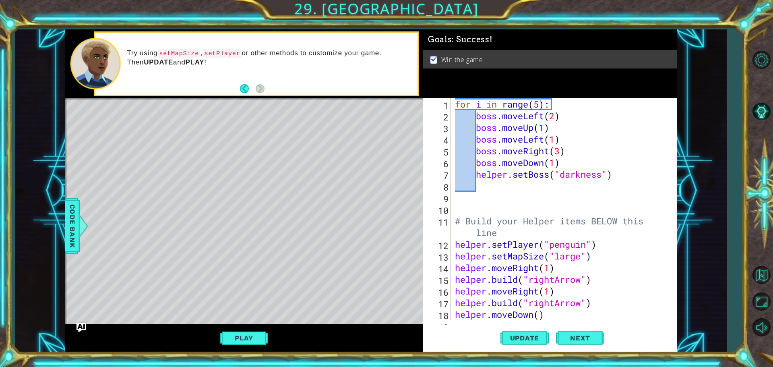
drag, startPoint x: 452, startPoint y: 102, endPoint x: 491, endPoint y: 111, distance: 39.3
click at [491, 111] on div "helper.moveDown(1) 1 2 3 4 5 6 7 8 9 10 11 12 13 14 15 16 17 18 19 for i in ran…" at bounding box center [549, 209] width 252 height 222
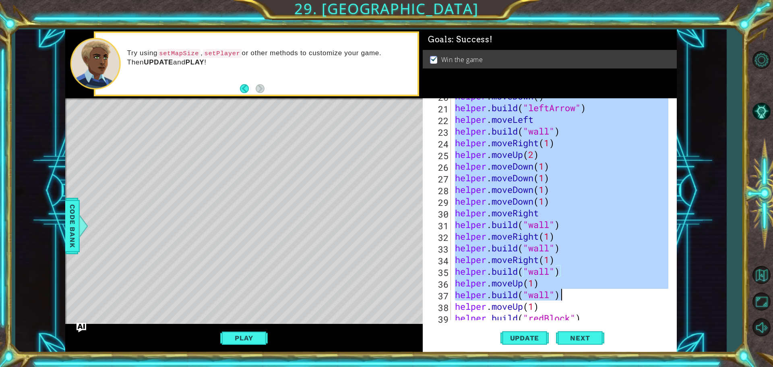
drag, startPoint x: 455, startPoint y: 103, endPoint x: 626, endPoint y: 293, distance: 255.7
click at [626, 293] on div "helper . moveDown ( ) helper . build ( "leftArrow" ) helper . moveLeft helper .…" at bounding box center [562, 212] width 219 height 245
click at [623, 287] on div "helper . moveLeft helper . build ( "wall" ) helper . moveRight ( 1 ) helper . m…" at bounding box center [560, 209] width 215 height 222
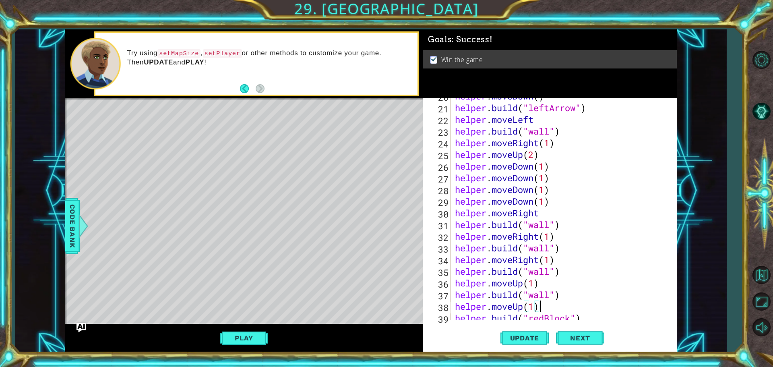
drag, startPoint x: 602, startPoint y: 261, endPoint x: 568, endPoint y: 243, distance: 38.5
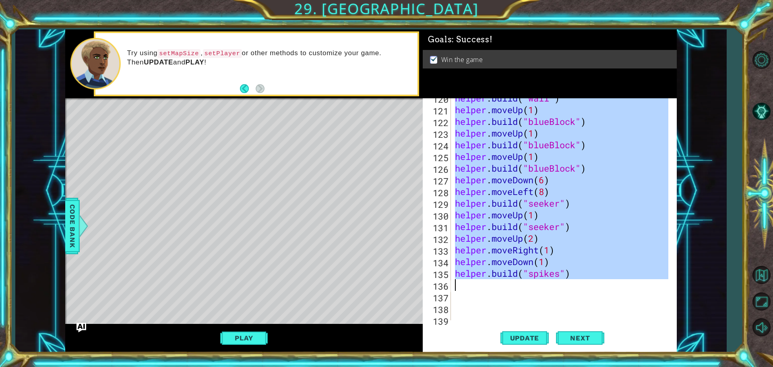
scroll to position [1431, 0]
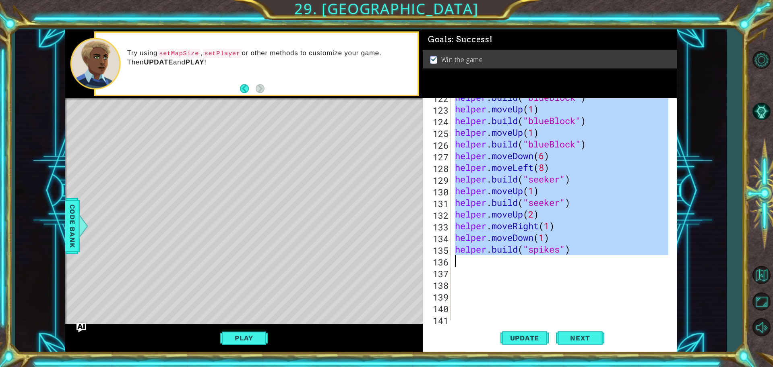
drag, startPoint x: 455, startPoint y: 102, endPoint x: 594, endPoint y: 260, distance: 210.2
click at [594, 260] on div "helper . build ( "blueBlock" ) helper . moveUp ( 1 ) helper . build ( "blueBloc…" at bounding box center [562, 213] width 219 height 245
type textarea "[DOMAIN_NAME]("spikes")"
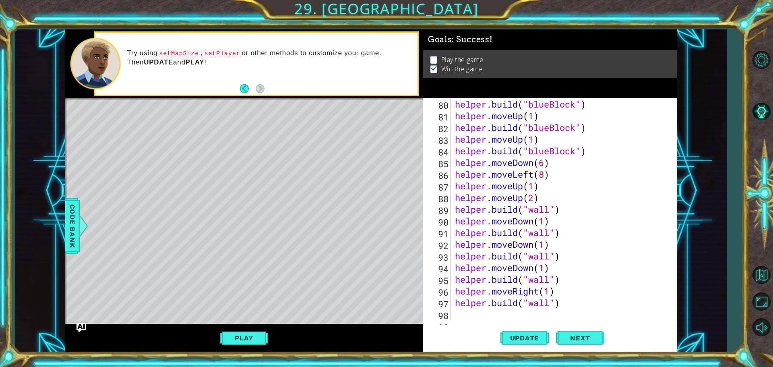
scroll to position [934, 0]
click at [538, 329] on button "Update" at bounding box center [524, 337] width 48 height 25
click at [245, 339] on button "Play" at bounding box center [243, 337] width 47 height 15
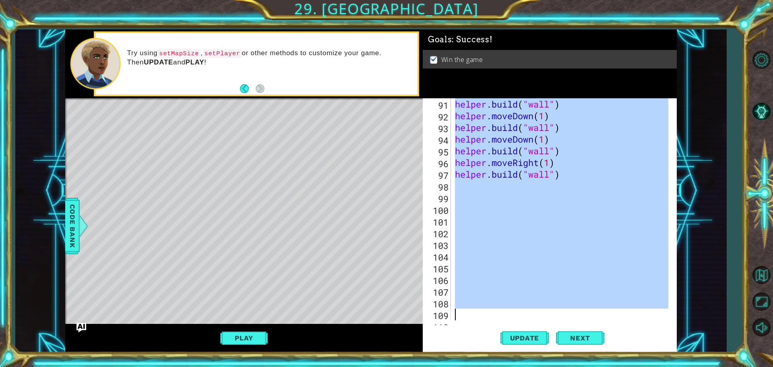
scroll to position [1121, 0]
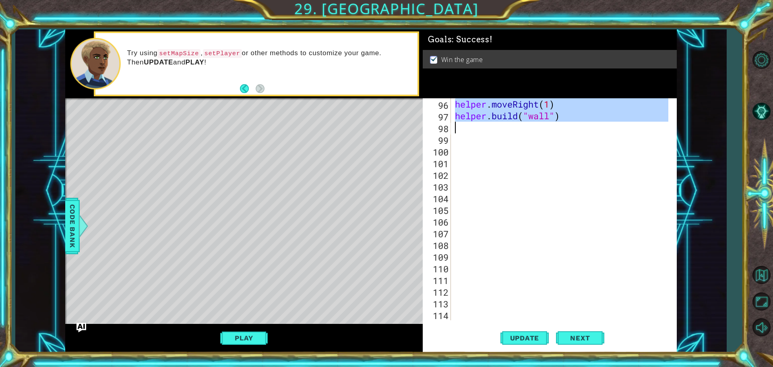
drag, startPoint x: 455, startPoint y: 103, endPoint x: 590, endPoint y: 128, distance: 136.6
click at [590, 128] on div "helper . moveRight ( 1 ) helper . build ( "wall" )" at bounding box center [562, 220] width 219 height 245
type textarea "[DOMAIN_NAME]("wall")"
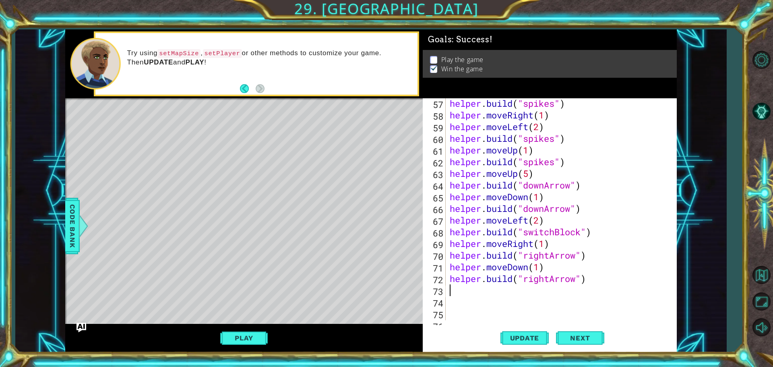
scroll to position [751, 0]
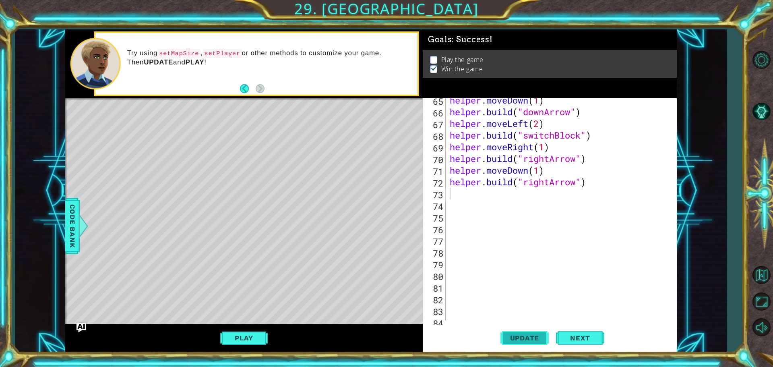
click at [524, 340] on span "Update" at bounding box center [524, 338] width 45 height 8
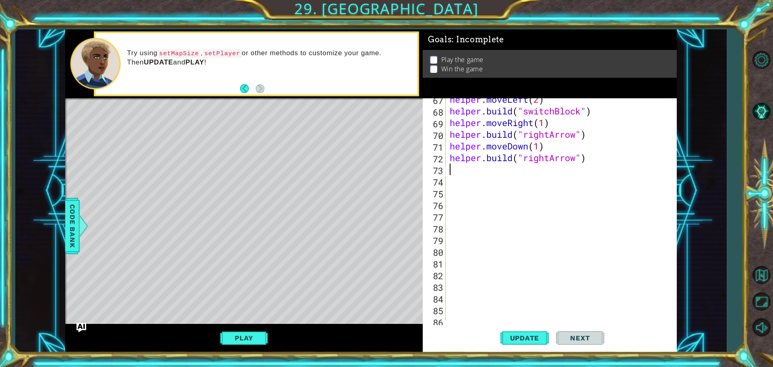
scroll to position [775, 0]
click at [591, 165] on div "helper . moveLeft ( 2 ) helper . build ( "switchBlock" ) helper . moveRight ( 1…" at bounding box center [560, 215] width 224 height 245
click at [591, 155] on div "helper . moveLeft ( 2 ) helper . build ( "switchBlock" ) helper . moveRight ( 1…" at bounding box center [558, 209] width 220 height 222
type textarea "[DOMAIN_NAME]("rightArrow")"
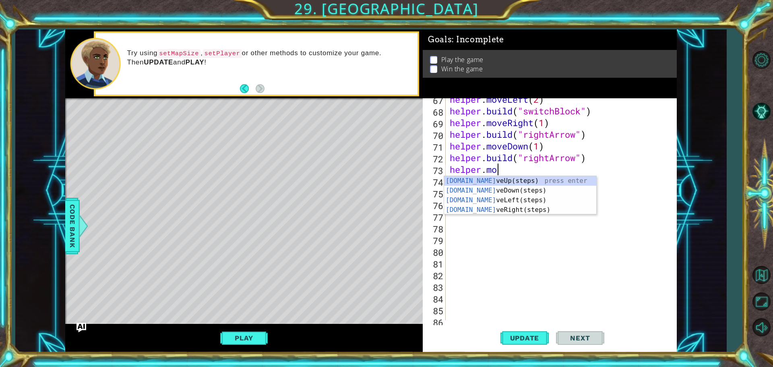
scroll to position [0, 2]
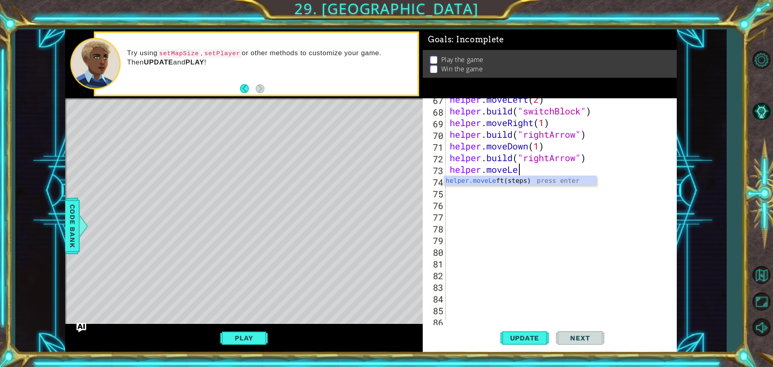
type textarea "helper.moveLeft"
click at [535, 166] on div "helper . moveLeft ( 2 ) helper . build ( "switchBlock" ) helper . moveRight ( 1…" at bounding box center [560, 215] width 224 height 245
type textarea "helper.moveLeft(1)"
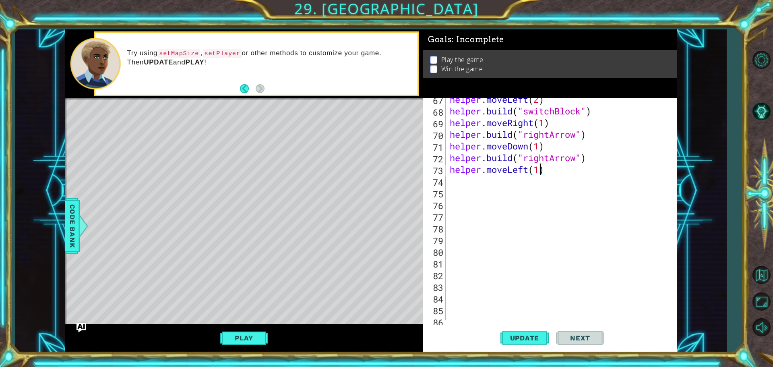
click at [542, 174] on div "helper . moveLeft ( 2 ) helper . build ( "switchBlock" ) helper . moveRight ( 1…" at bounding box center [560, 215] width 224 height 245
click at [548, 172] on div "helper . moveLeft ( 2 ) helper . build ( "switchBlock" ) helper . moveRight ( 1…" at bounding box center [560, 215] width 224 height 245
drag, startPoint x: 525, startPoint y: 340, endPoint x: 519, endPoint y: 340, distance: 6.1
click at [524, 340] on span "Update" at bounding box center [524, 338] width 45 height 8
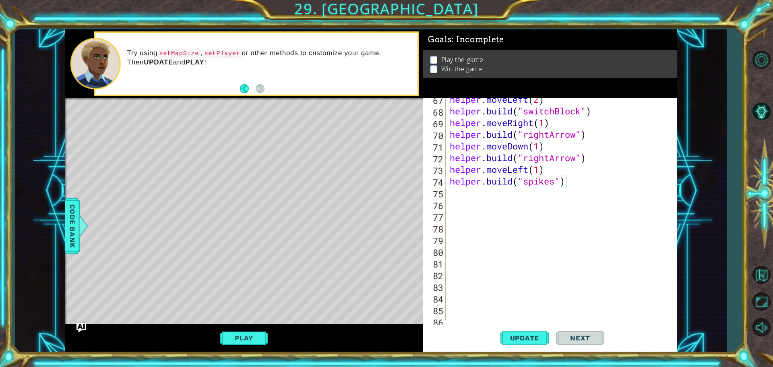
drag, startPoint x: 237, startPoint y: 334, endPoint x: 232, endPoint y: 335, distance: 4.6
click at [235, 335] on button "Play" at bounding box center [243, 337] width 47 height 15
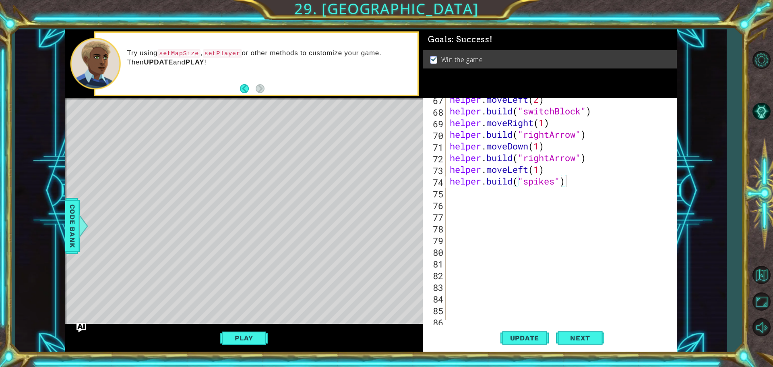
click at [578, 183] on div "helper . moveLeft ( 2 ) helper . build ( "switchBlock" ) helper . moveRight ( 1…" at bounding box center [560, 215] width 224 height 245
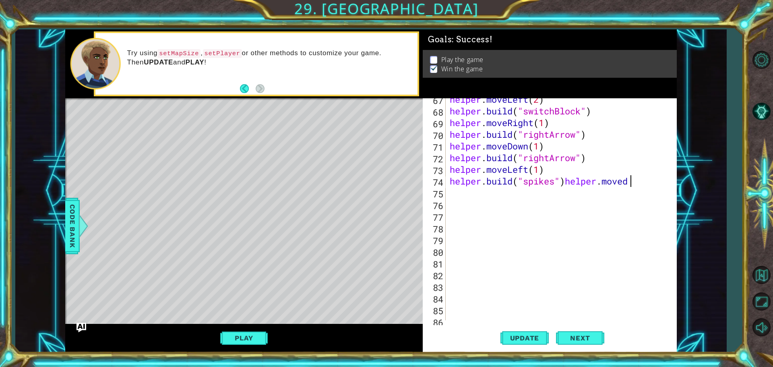
scroll to position [0, 8]
type textarea "[DOMAIN_NAME]("spikes")helper.movedow"
click at [566, 179] on div "helper . moveLeft ( 2 ) helper . build ( "switchBlock" ) helper . moveRight ( 1…" at bounding box center [560, 215] width 224 height 245
click at [529, 192] on div "helper . moveLeft ( 2 ) helper . build ( "switchBlock" ) helper . moveRight ( 1…" at bounding box center [560, 215] width 224 height 245
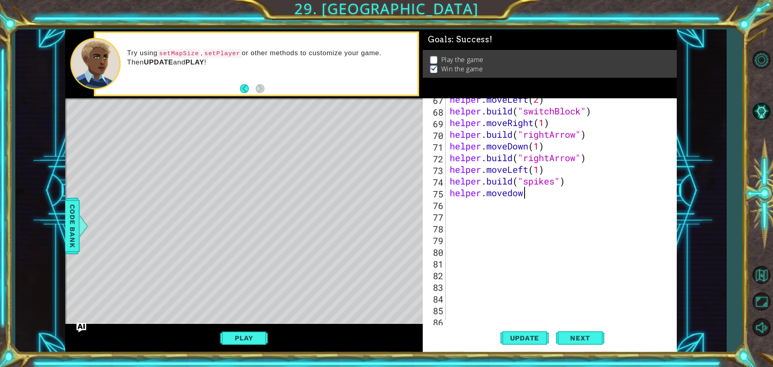
type textarea "helper.movedowe"
click at [536, 194] on div "helper . moveLeft ( 2 ) helper . build ( "switchBlock" ) helper . moveRight ( 1…" at bounding box center [560, 215] width 224 height 245
drag, startPoint x: 448, startPoint y: 179, endPoint x: 580, endPoint y: 178, distance: 131.2
click at [580, 178] on div "helper . moveLeft ( 2 ) helper . build ( "switchBlock" ) helper . moveRight ( 1…" at bounding box center [560, 215] width 224 height 245
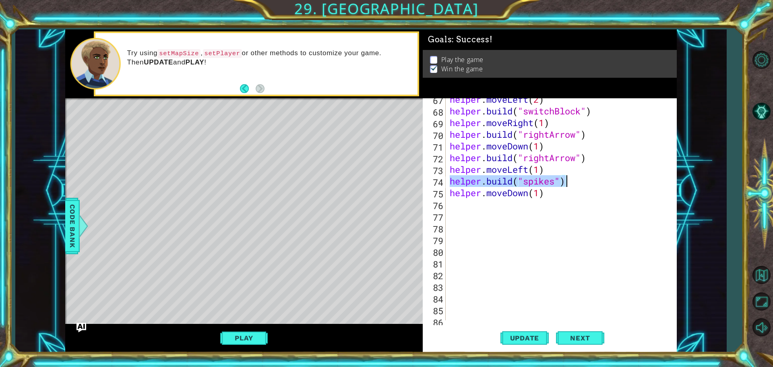
type textarea "[DOMAIN_NAME]("spikes")"
click at [496, 208] on div "helper . moveLeft ( 2 ) helper . build ( "switchBlock" ) helper . moveRight ( 1…" at bounding box center [560, 215] width 224 height 245
paste textarea "[DOMAIN_NAME]("spikes")"
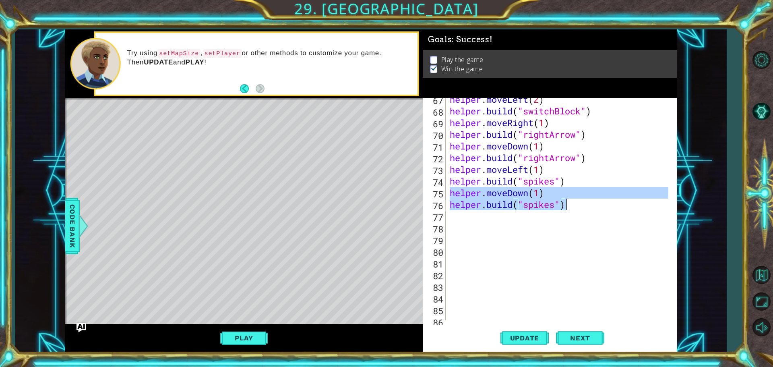
drag, startPoint x: 449, startPoint y: 190, endPoint x: 613, endPoint y: 205, distance: 164.9
click at [613, 205] on div "helper . moveLeft ( 2 ) helper . build ( "switchBlock" ) helper . moveRight ( 1…" at bounding box center [560, 215] width 224 height 245
click at [620, 202] on div "helper . moveLeft ( 2 ) helper . build ( "switchBlock" ) helper . moveRight ( 1…" at bounding box center [558, 209] width 220 height 222
type textarea "[DOMAIN_NAME]("spikes")"
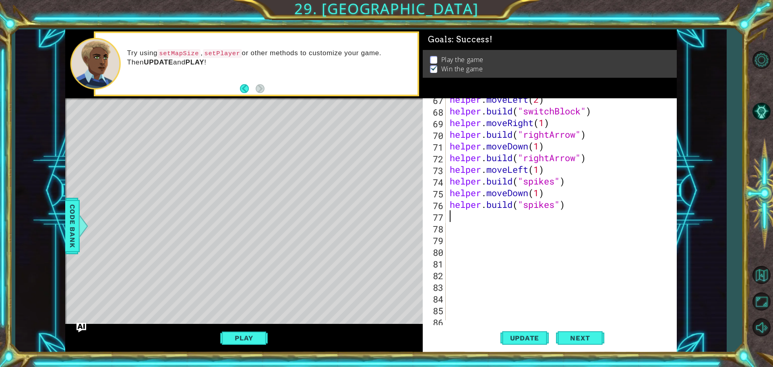
paste textarea "[DOMAIN_NAME]("spikes")"
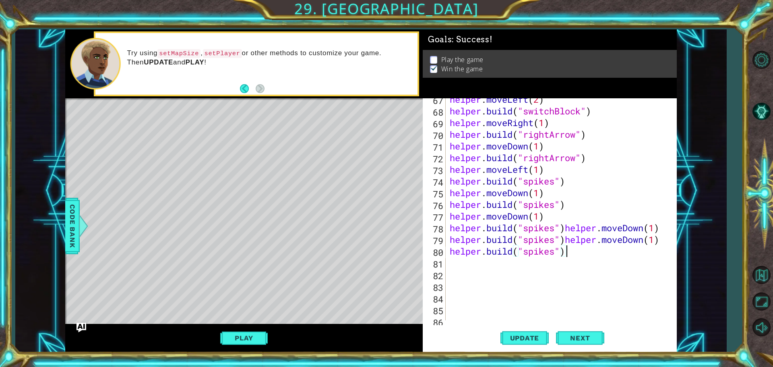
paste textarea "helper.moveDown(1)"
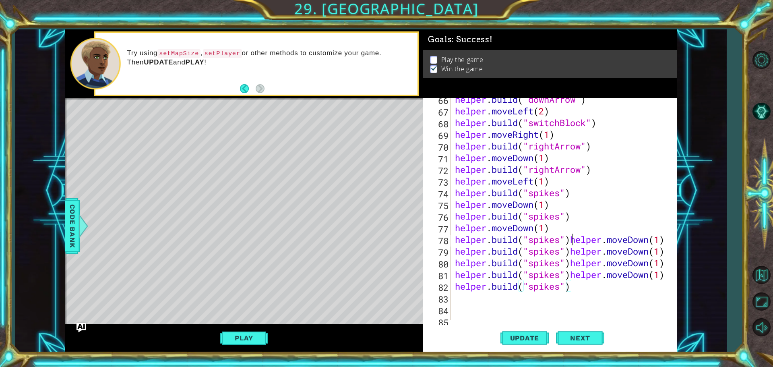
click at [572, 239] on div "helper . build ( "downArrow" ) helper . moveLeft ( 2 ) helper . build ( "switch…" at bounding box center [562, 215] width 219 height 245
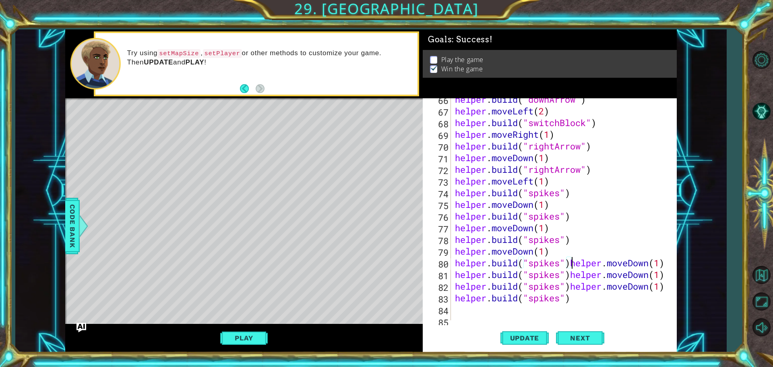
click at [571, 262] on div "helper . build ( "downArrow" ) helper . moveLeft ( 2 ) helper . build ( "switch…" at bounding box center [562, 215] width 219 height 245
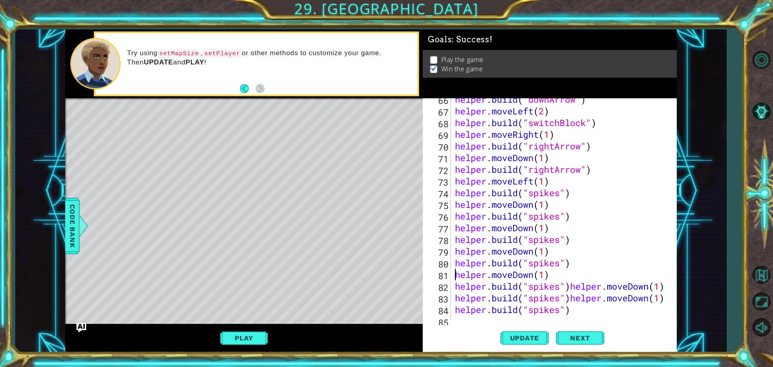
click at [571, 288] on div "helper . build ( "downArrow" ) helper . moveLeft ( 2 ) helper . build ( "switch…" at bounding box center [562, 215] width 219 height 245
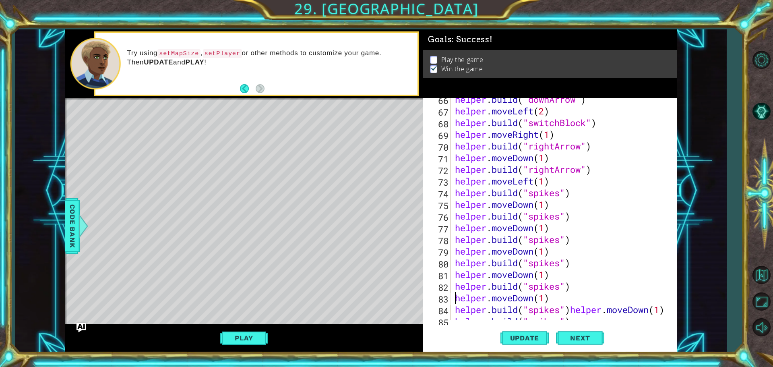
click at [569, 309] on div "helper . build ( "downArrow" ) helper . moveLeft ( 2 ) helper . build ( "switch…" at bounding box center [562, 215] width 219 height 245
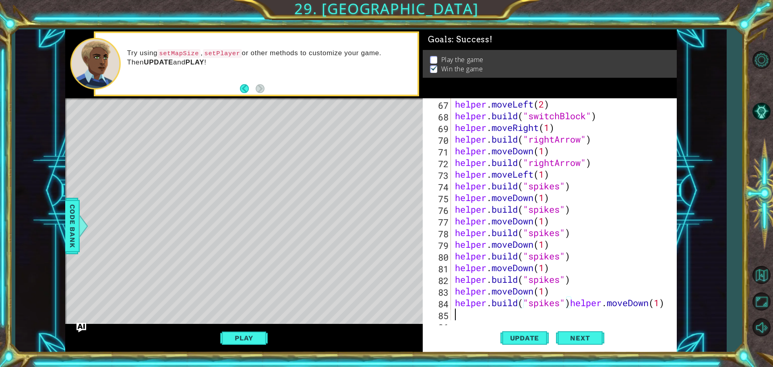
scroll to position [782, 0]
click at [570, 304] on div "helper . moveLeft ( 2 ) helper . build ( "switchBlock" ) helper . moveRight ( 1…" at bounding box center [562, 220] width 219 height 245
type textarea "helper.moveDown(1)"
click at [529, 331] on button "Update" at bounding box center [524, 337] width 48 height 25
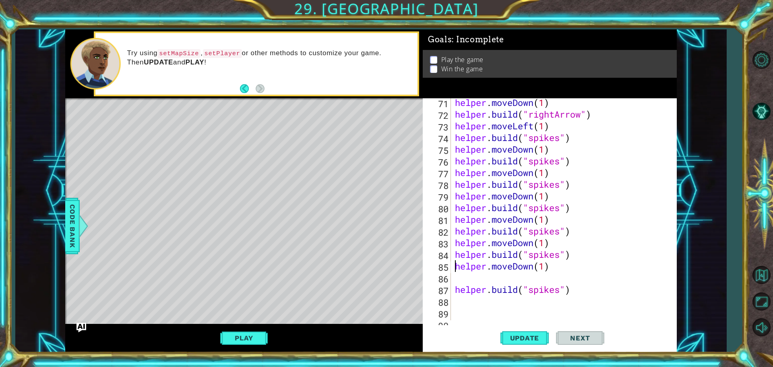
scroll to position [854, 0]
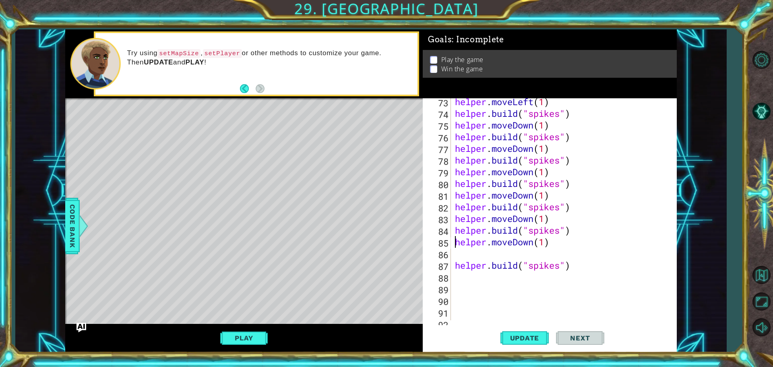
click at [459, 254] on div "helper . moveLeft ( 1 ) helper . build ( "spikes" ) helper . moveDown ( 1 ) hel…" at bounding box center [562, 218] width 219 height 245
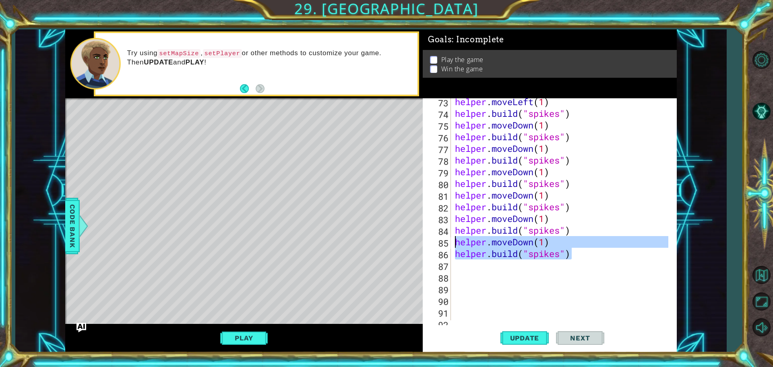
drag, startPoint x: 572, startPoint y: 256, endPoint x: 453, endPoint y: 242, distance: 119.5
click at [453, 242] on div "helper . moveLeft ( 1 ) helper . build ( "spikes" ) helper . moveDown ( 1 ) hel…" at bounding box center [560, 209] width 215 height 222
type textarea "helper.moveDown(1) [DOMAIN_NAME]("spikes")"
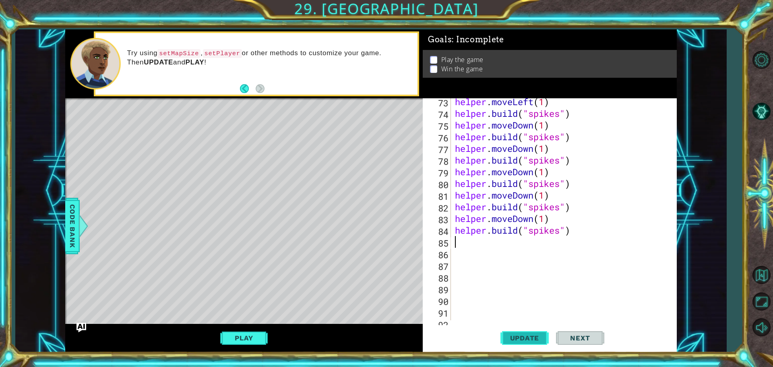
click at [535, 334] on span "Update" at bounding box center [524, 338] width 45 height 8
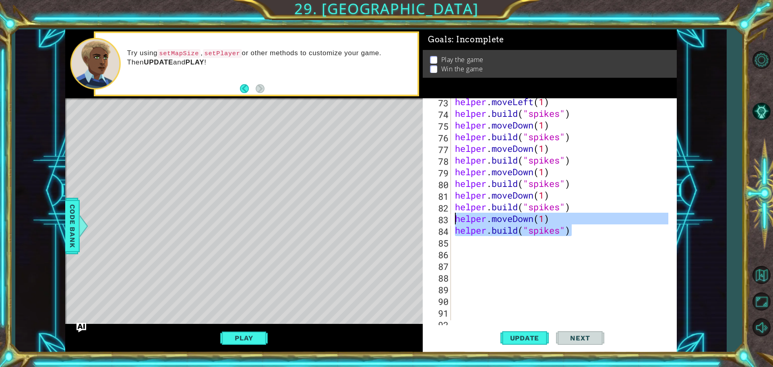
drag, startPoint x: 571, startPoint y: 230, endPoint x: 444, endPoint y: 215, distance: 128.5
click at [444, 215] on div "73 74 75 76 77 78 79 80 81 82 83 84 85 86 87 88 89 90 91 92 93 helper . moveLef…" at bounding box center [549, 209] width 252 height 222
type textarea "helper.moveDown(1) [DOMAIN_NAME]("spikes")"
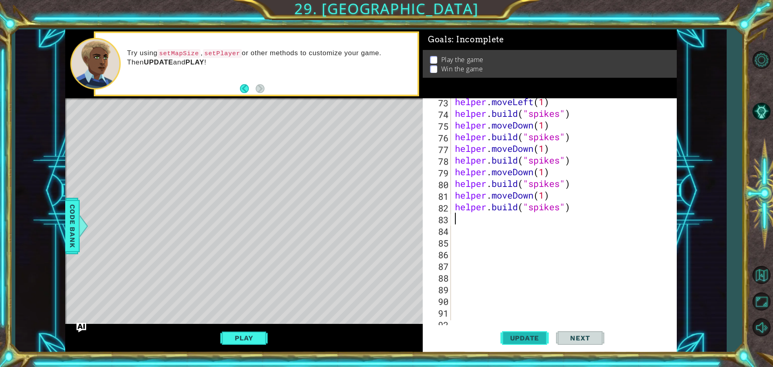
click at [519, 327] on button "Update" at bounding box center [524, 337] width 48 height 25
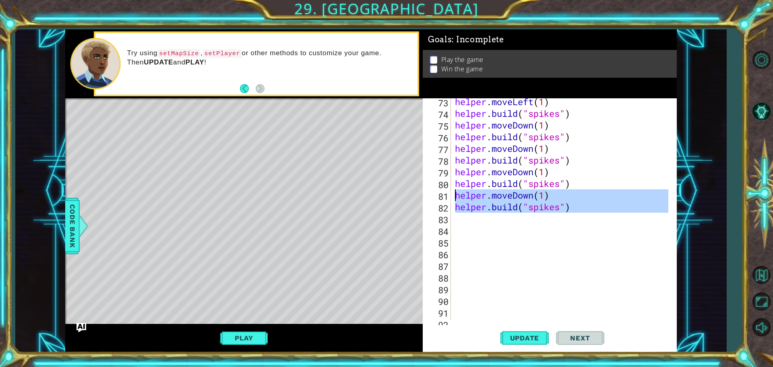
drag, startPoint x: 575, startPoint y: 213, endPoint x: 424, endPoint y: 191, distance: 152.5
click at [424, 191] on div "73 74 75 76 77 78 79 80 81 82 83 84 85 86 87 88 89 90 91 92 93 helper . moveLef…" at bounding box center [549, 209] width 252 height 222
type textarea "helper.moveDown(1) [DOMAIN_NAME]("spikes")"
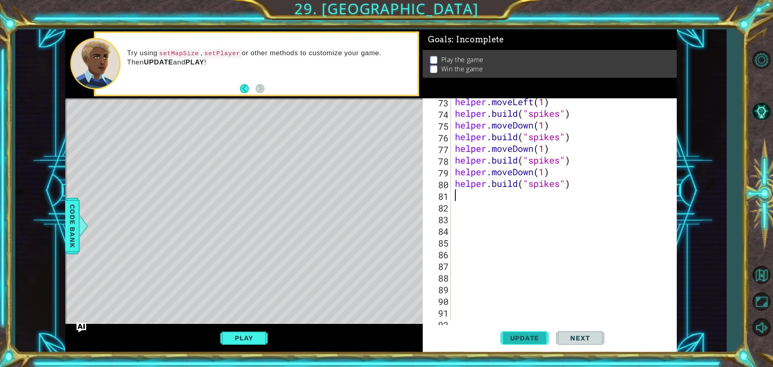
click at [521, 333] on button "Update" at bounding box center [524, 337] width 48 height 25
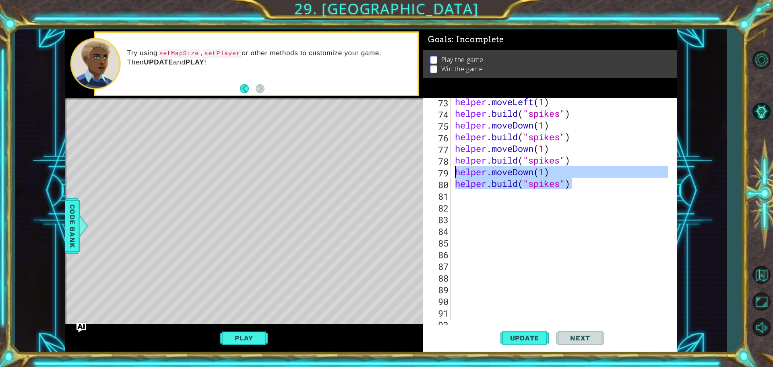
drag, startPoint x: 578, startPoint y: 184, endPoint x: 436, endPoint y: 176, distance: 142.3
click at [436, 176] on div "73 74 75 76 77 78 79 80 81 82 83 84 85 86 87 88 89 90 91 92 93 helper . moveLef…" at bounding box center [549, 209] width 252 height 222
type textarea "helper.moveDown(1) [DOMAIN_NAME]("spikes")"
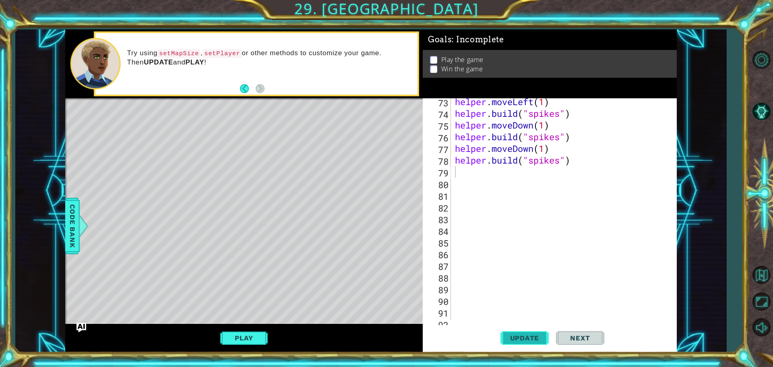
click at [521, 338] on span "Update" at bounding box center [524, 338] width 45 height 8
click at [578, 165] on div "helper . moveLeft ( 1 ) helper . build ( "spikes" ) helper . moveDown ( 1 ) hel…" at bounding box center [562, 218] width 219 height 245
type textarea "[DOMAIN_NAME]("spikes")"
paste textarea "[DOMAIN_NAME]("spikes")"
type textarea "[DOMAIN_NAME]("spikes")"
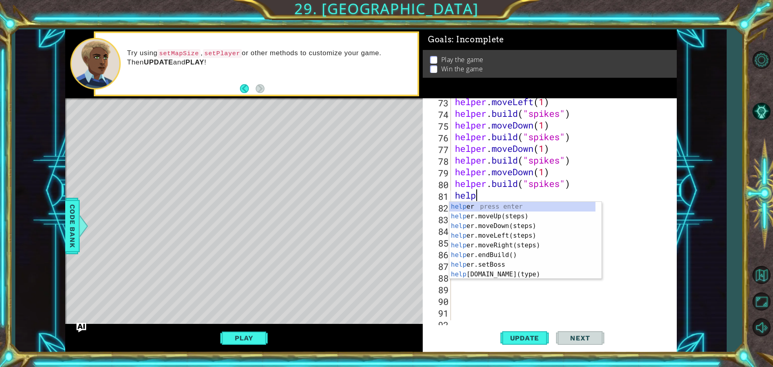
scroll to position [0, 1]
type textarea "helper"
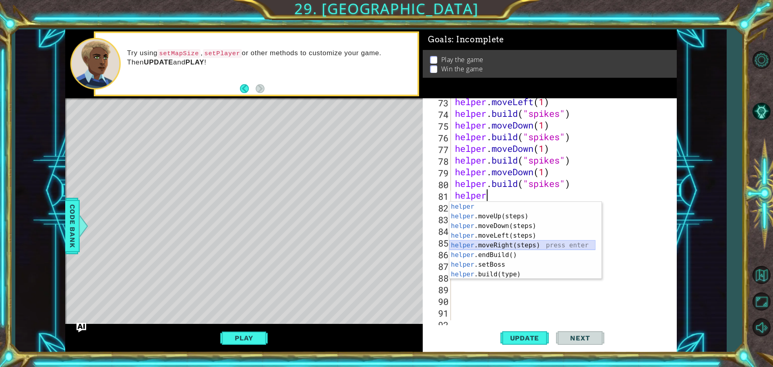
click at [507, 245] on div "helper press enter helper .moveUp(steps) press enter helper .moveDown(steps) pr…" at bounding box center [522, 250] width 146 height 97
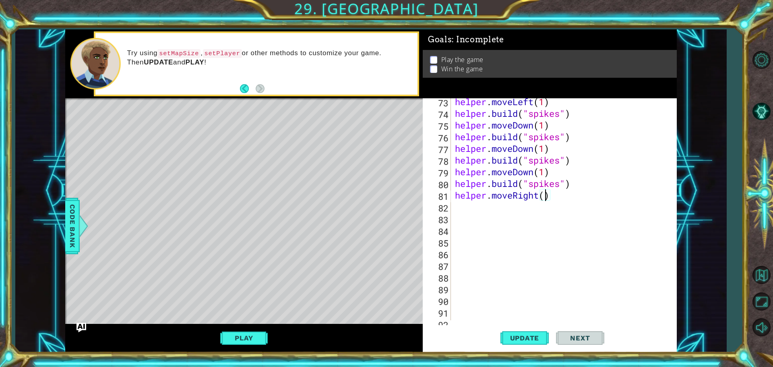
click at [543, 198] on div "helper . moveLeft ( 1 ) helper . build ( "spikes" ) helper . moveDown ( 1 ) hel…" at bounding box center [562, 218] width 219 height 245
type textarea "helper.moveRight(2)"
click at [561, 202] on div "helper . moveLeft ( 1 ) helper . build ( "spikes" ) helper . moveDown ( 1 ) hel…" at bounding box center [562, 218] width 219 height 245
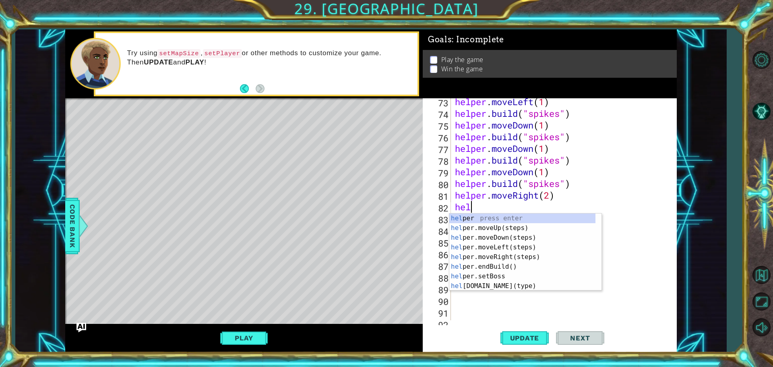
scroll to position [0, 0]
type textarea "h"
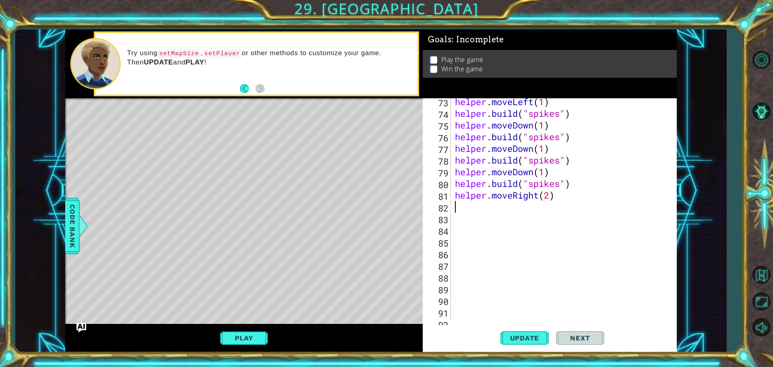
paste textarea "[DOMAIN_NAME]("spikes")"
drag, startPoint x: 553, startPoint y: 209, endPoint x: 457, endPoint y: 204, distance: 95.6
click at [457, 205] on div "helper . moveLeft ( 1 ) helper . build ( "spikes" ) helper . moveDown ( 1 ) hel…" at bounding box center [562, 218] width 219 height 245
type textarea "helper.moveDown(1)"
click at [533, 330] on button "Update" at bounding box center [524, 337] width 48 height 25
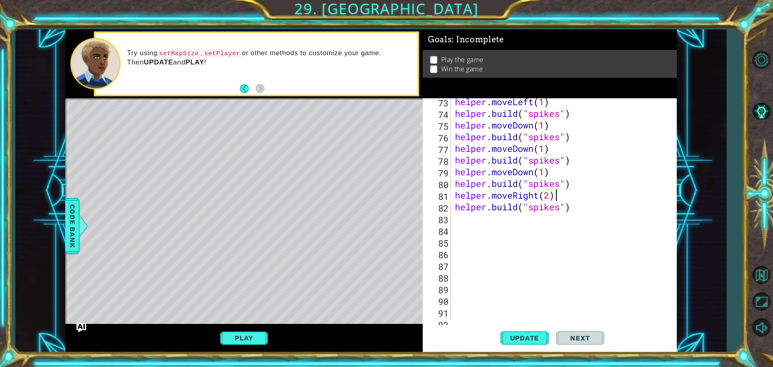
click at [548, 195] on div "helper . moveLeft ( 1 ) helper . build ( "spikes" ) helper . moveDown ( 1 ) hel…" at bounding box center [562, 218] width 219 height 245
click at [518, 335] on span "Update" at bounding box center [524, 338] width 45 height 8
drag, startPoint x: 259, startPoint y: 336, endPoint x: 275, endPoint y: 343, distance: 17.7
click at [263, 338] on button "Play" at bounding box center [243, 337] width 47 height 15
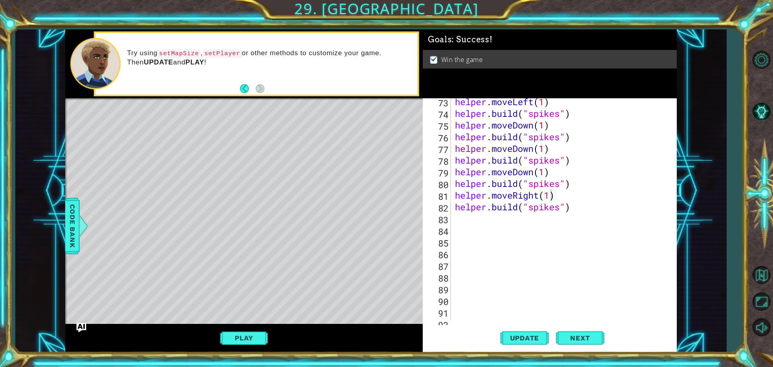
type textarea "[DOMAIN_NAME]("spikes")"
click at [580, 211] on div "helper . moveLeft ( 1 ) helper . build ( "spikes" ) helper . moveDown ( 1 ) hel…" at bounding box center [562, 218] width 219 height 245
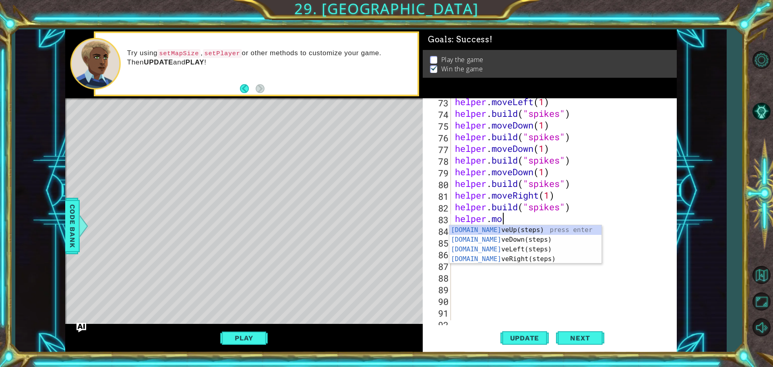
scroll to position [0, 2]
type textarea "helper.move"
click at [502, 254] on div "helper.move Up(steps) press enter helper.move Down(steps) press enter helper.mo…" at bounding box center [525, 254] width 152 height 58
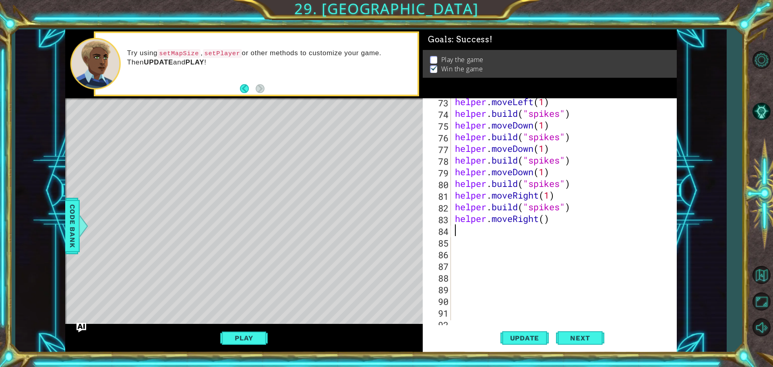
scroll to position [0, 0]
click at [546, 208] on div "helper . moveLeft ( 1 ) helper . build ( "spikes" ) helper . moveDown ( 1 ) hel…" at bounding box center [562, 218] width 219 height 245
click at [542, 219] on div "helper . moveLeft ( 1 ) helper . build ( "spikes" ) helper . moveDown ( 1 ) hel…" at bounding box center [562, 218] width 219 height 245
click at [547, 221] on div "helper . moveLeft ( 1 ) helper . build ( "spikes" ) helper . moveDown ( 1 ) hel…" at bounding box center [562, 218] width 219 height 245
type textarea "helper.moveRight(5)"
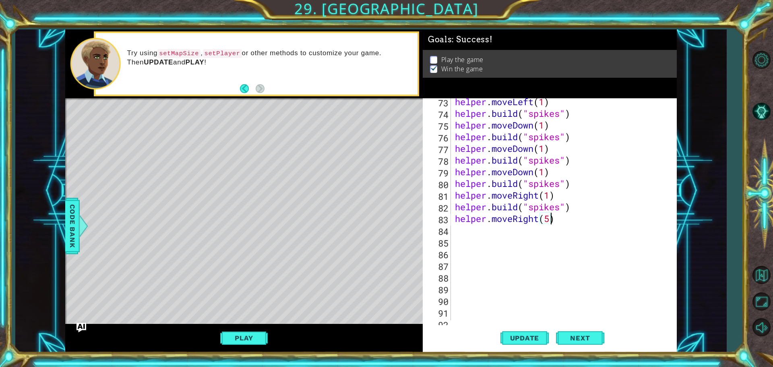
scroll to position [0, 4]
click at [564, 221] on div "helper . moveLeft ( 1 ) helper . build ( "spikes" ) helper . moveDown ( 1 ) hel…" at bounding box center [562, 218] width 219 height 245
type textarea "helper.moveup"
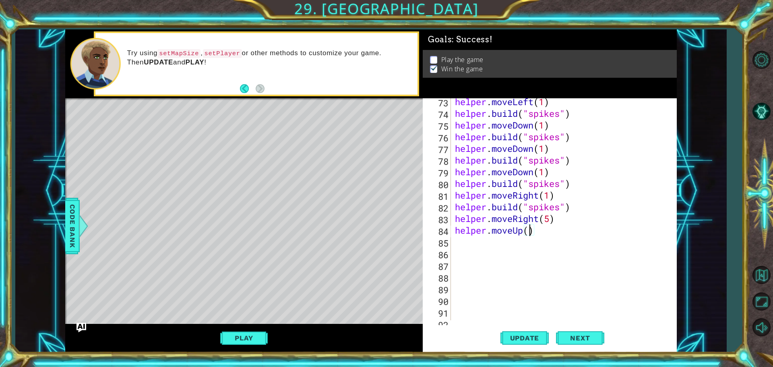
click at [528, 232] on div "helper . moveLeft ( 1 ) helper . build ( "spikes" ) helper . moveDown ( 1 ) hel…" at bounding box center [562, 218] width 219 height 245
type textarea "helper.moveUp(1)"
click at [547, 235] on div "helper . moveLeft ( 1 ) helper . build ( "spikes" ) helper . moveDown ( 1 ) hel…" at bounding box center [562, 218] width 219 height 245
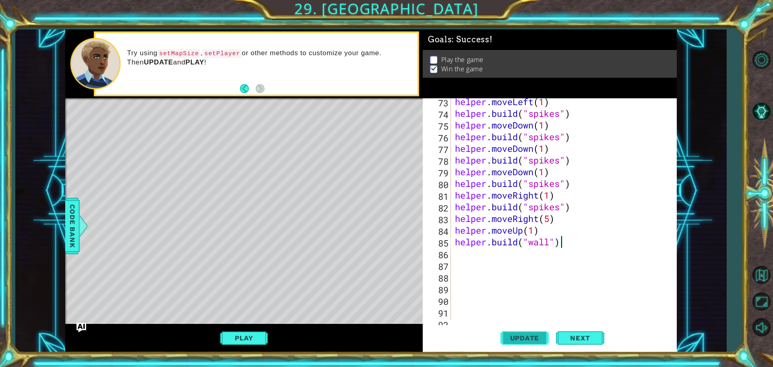
click at [510, 341] on span "Update" at bounding box center [524, 338] width 45 height 8
click at [247, 334] on button "Play" at bounding box center [243, 337] width 47 height 15
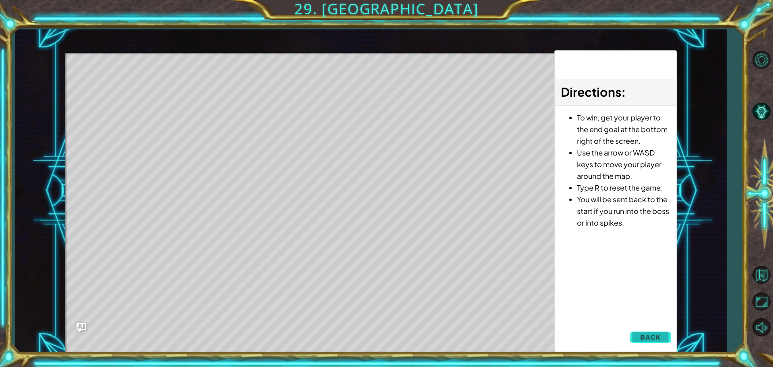
click at [654, 330] on button "Back" at bounding box center [650, 337] width 41 height 16
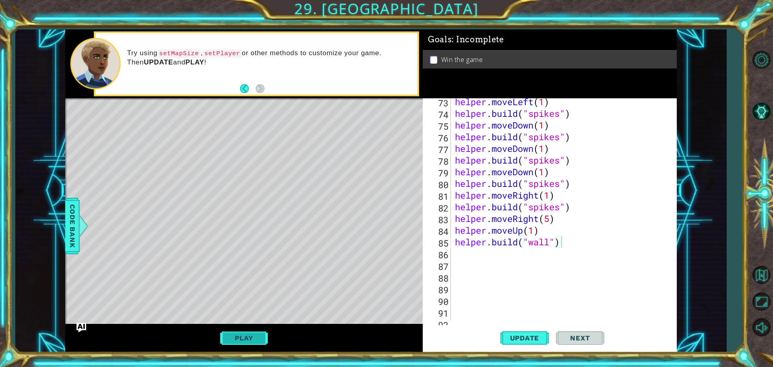
click at [262, 332] on button "Play" at bounding box center [243, 337] width 47 height 15
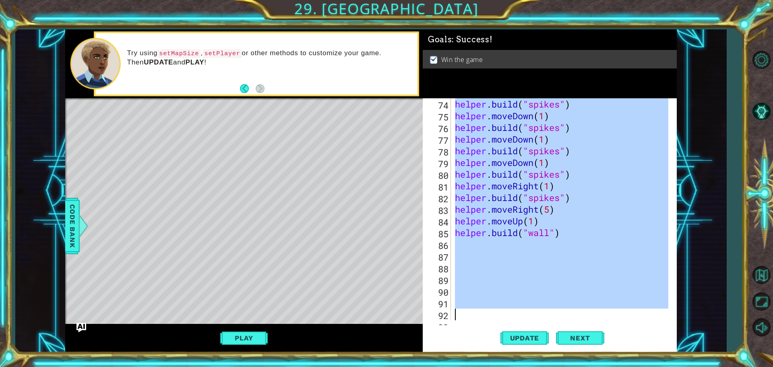
scroll to position [875, 0]
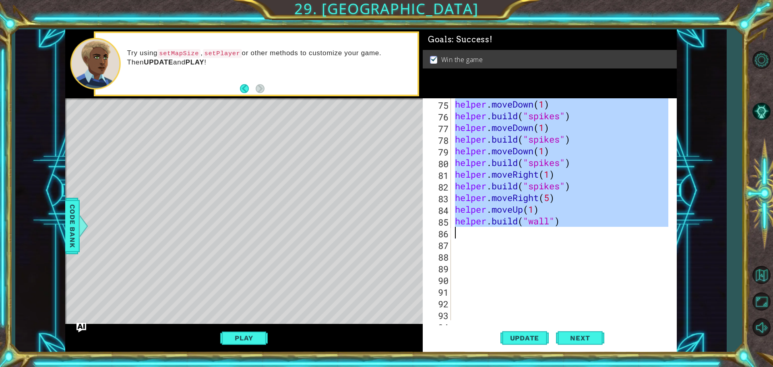
drag, startPoint x: 455, startPoint y: 100, endPoint x: 569, endPoint y: 230, distance: 172.8
click at [569, 230] on div "helper . moveDown ( 1 ) helper . build ( "spikes" ) helper . moveDown ( 1 ) hel…" at bounding box center [562, 220] width 219 height 245
type textarea "[DOMAIN_NAME]("wall")"
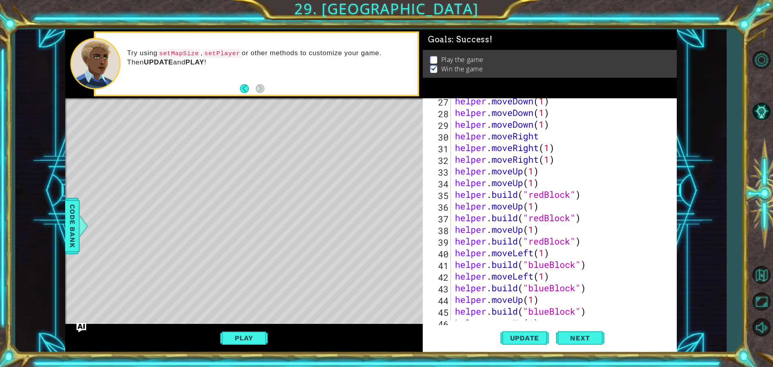
scroll to position [270, 0]
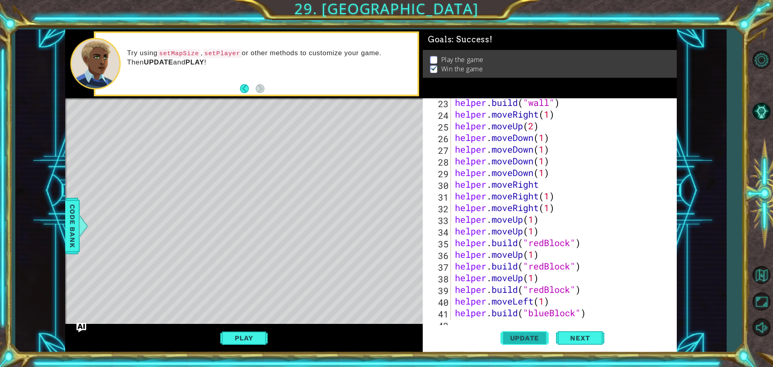
click at [540, 342] on button "Update" at bounding box center [524, 337] width 48 height 25
click at [249, 335] on button "Play" at bounding box center [243, 337] width 47 height 15
click at [539, 337] on span "Update" at bounding box center [524, 338] width 45 height 8
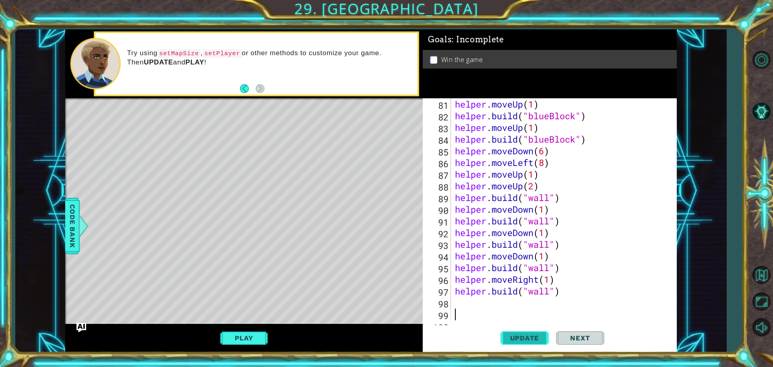
scroll to position [945, 0]
click at [522, 340] on span "Update" at bounding box center [524, 338] width 45 height 8
